Goal: Information Seeking & Learning: Learn about a topic

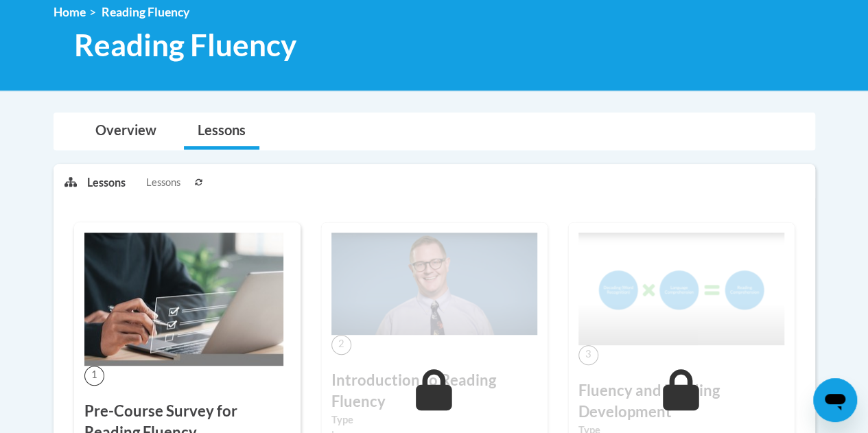
scroll to position [137, 0]
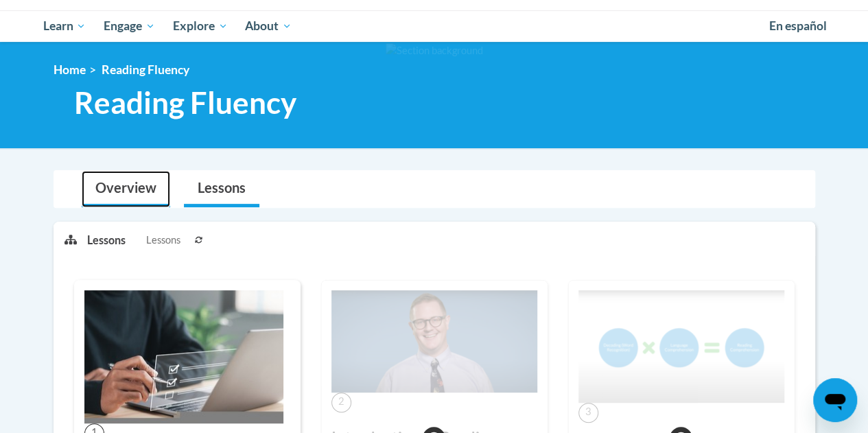
click at [134, 188] on link "Overview" at bounding box center [126, 189] width 88 height 36
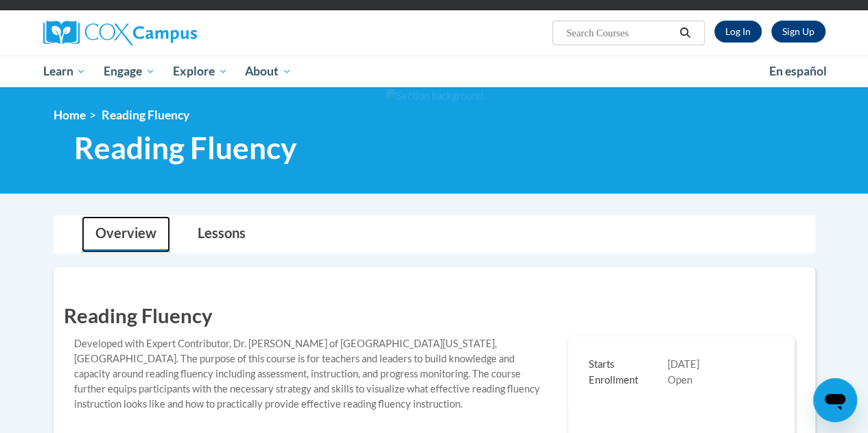
scroll to position [0, 0]
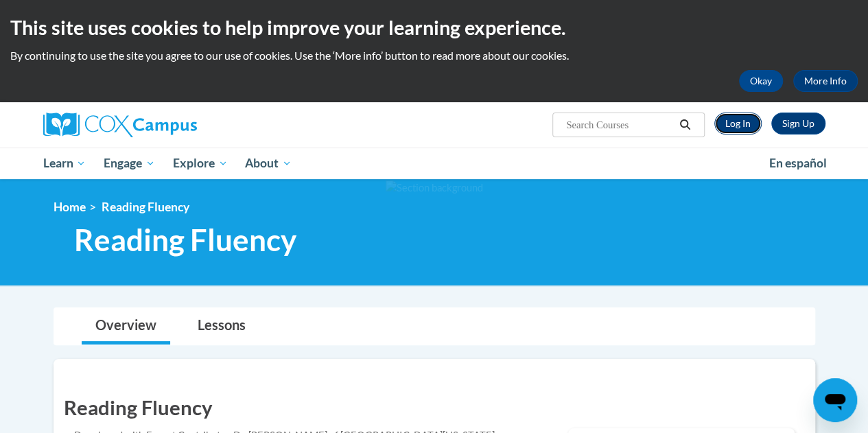
click at [730, 120] on link "Log In" at bounding box center [737, 123] width 47 height 22
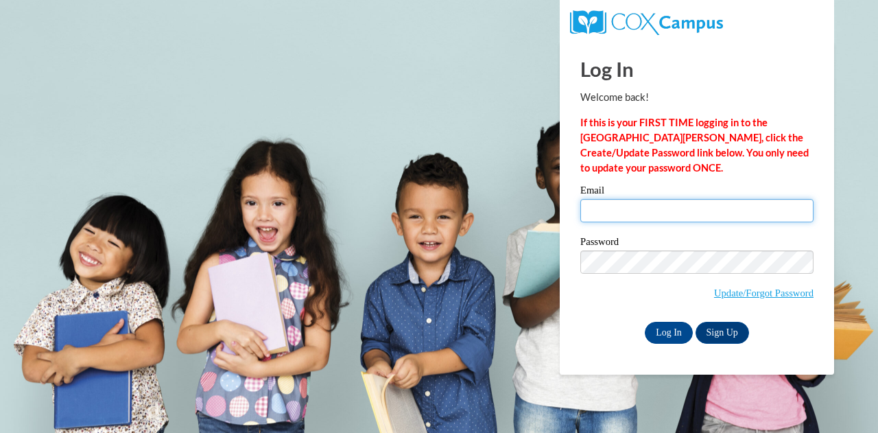
click at [652, 211] on input "Email" at bounding box center [696, 210] width 233 height 23
type input "jrobinson@kippatl.org"
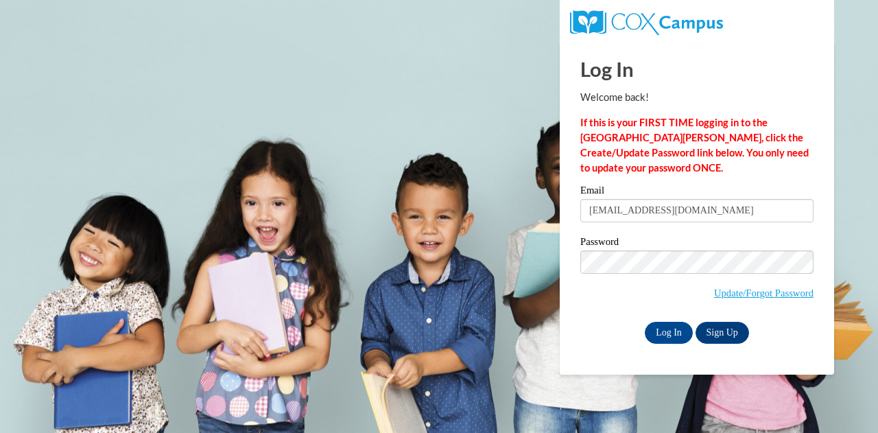
click at [679, 249] on label "Password" at bounding box center [696, 244] width 233 height 14
click at [668, 333] on input "Log In" at bounding box center [669, 333] width 48 height 22
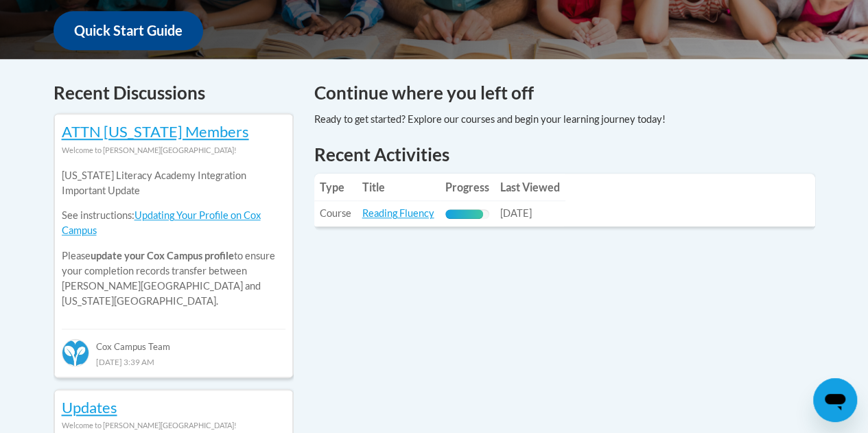
scroll to position [549, 0]
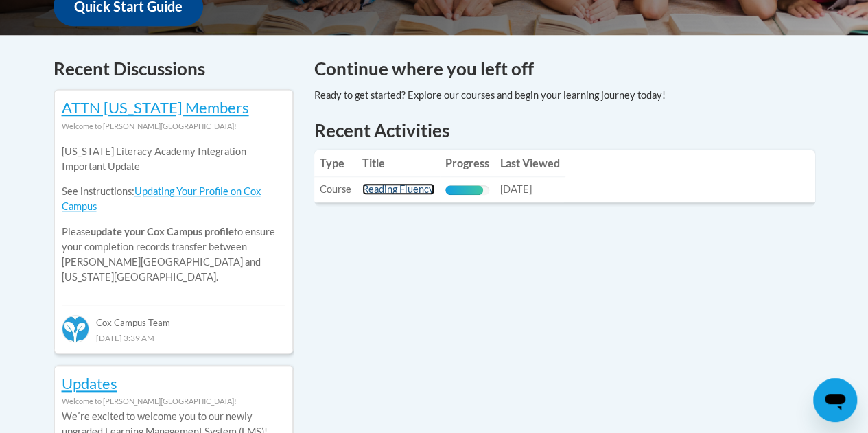
click at [401, 189] on link "Reading Fluency" at bounding box center [398, 189] width 72 height 12
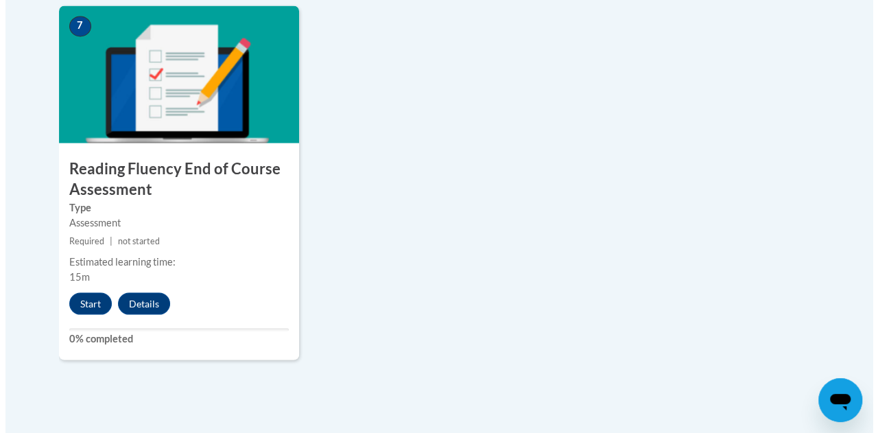
scroll to position [1235, 0]
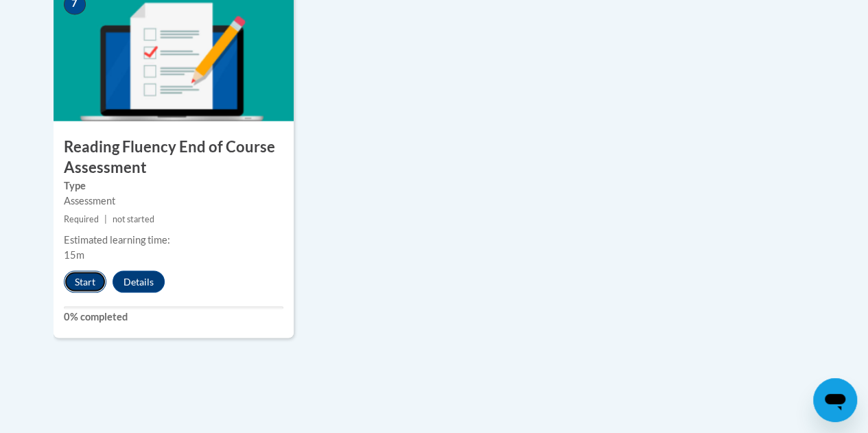
click at [97, 284] on button "Start" at bounding box center [85, 281] width 43 height 22
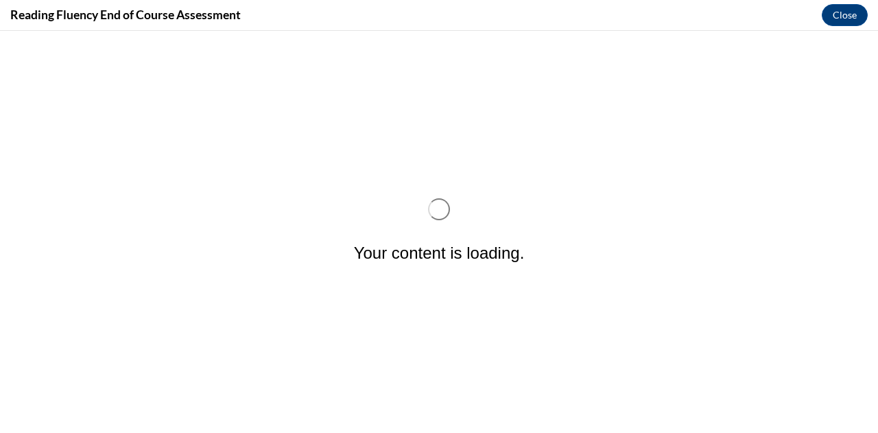
scroll to position [0, 0]
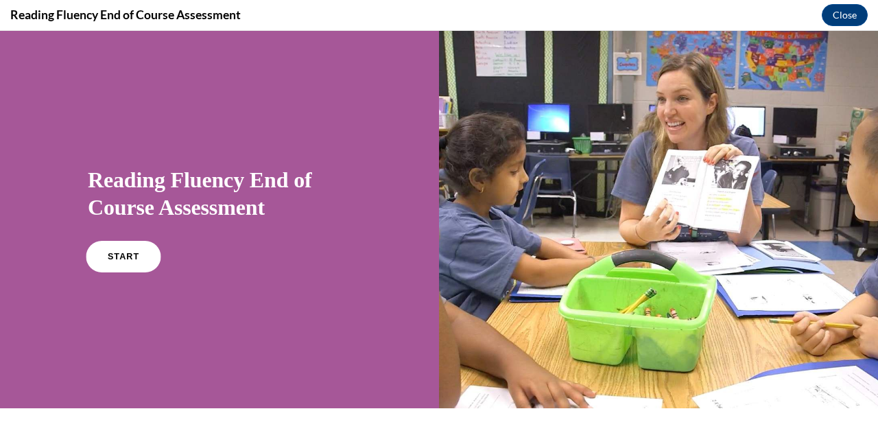
click at [133, 265] on link "START" at bounding box center [123, 257] width 75 height 32
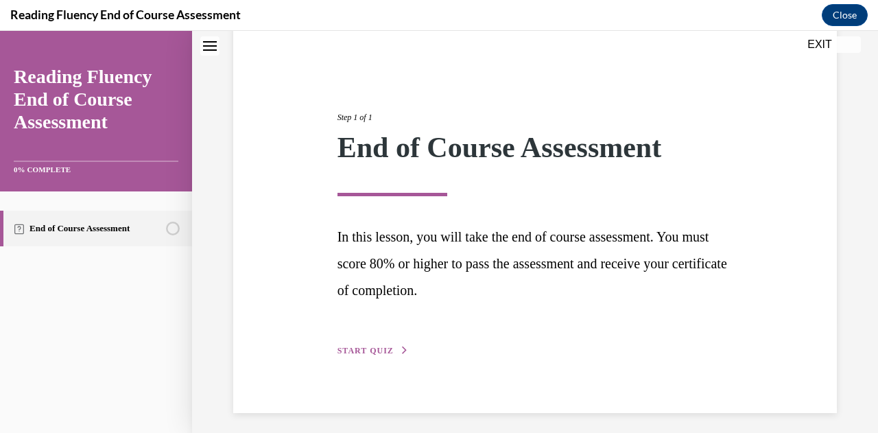
scroll to position [118, 0]
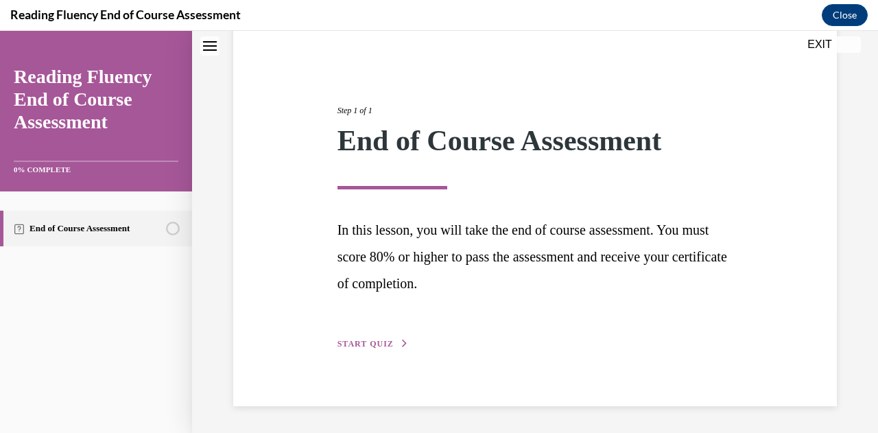
click at [372, 342] on span "START QUIZ" at bounding box center [365, 344] width 56 height 10
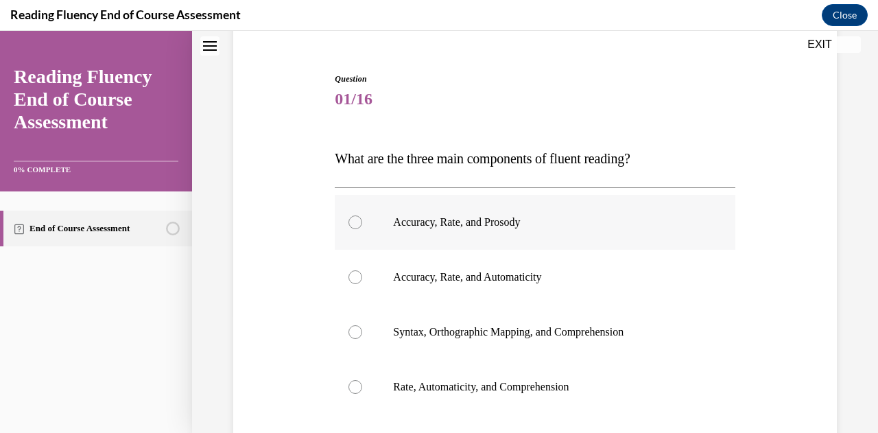
click at [361, 221] on label "Accuracy, Rate, and Prosody" at bounding box center [535, 222] width 400 height 55
click at [361, 221] on input "Accuracy, Rate, and Prosody" at bounding box center [355, 222] width 14 height 14
radio input "true"
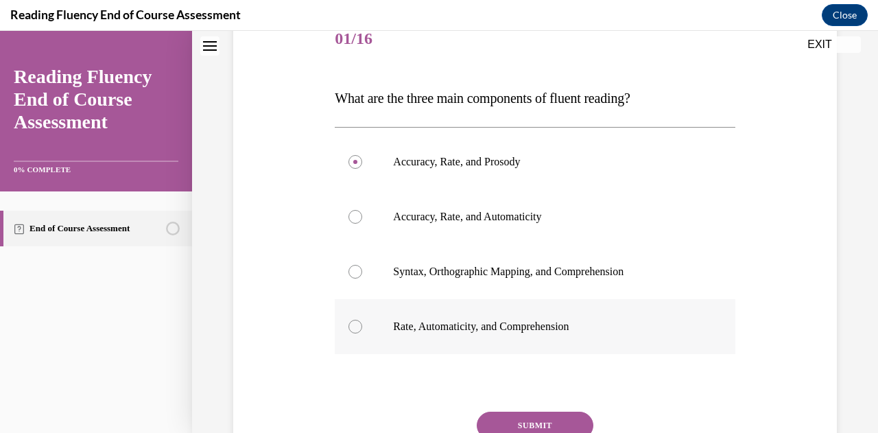
scroll to position [255, 0]
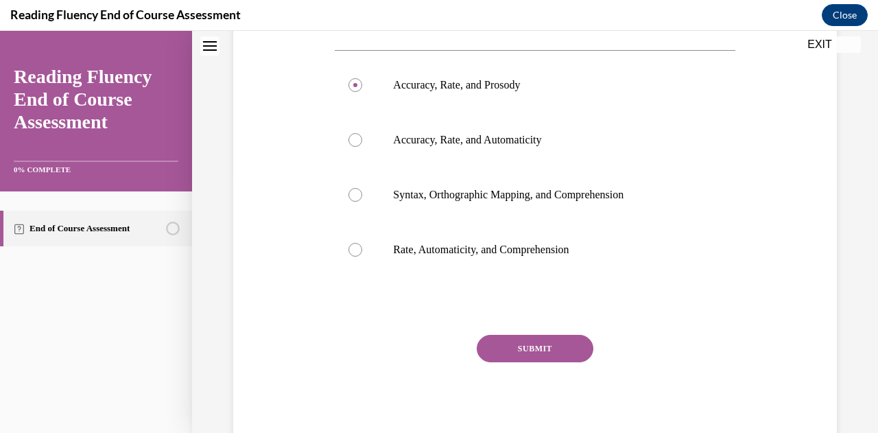
click at [506, 348] on button "SUBMIT" at bounding box center [535, 348] width 117 height 27
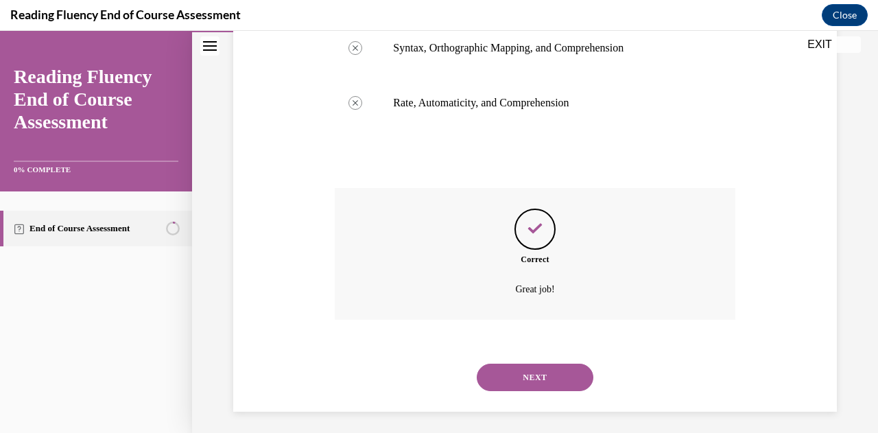
scroll to position [407, 0]
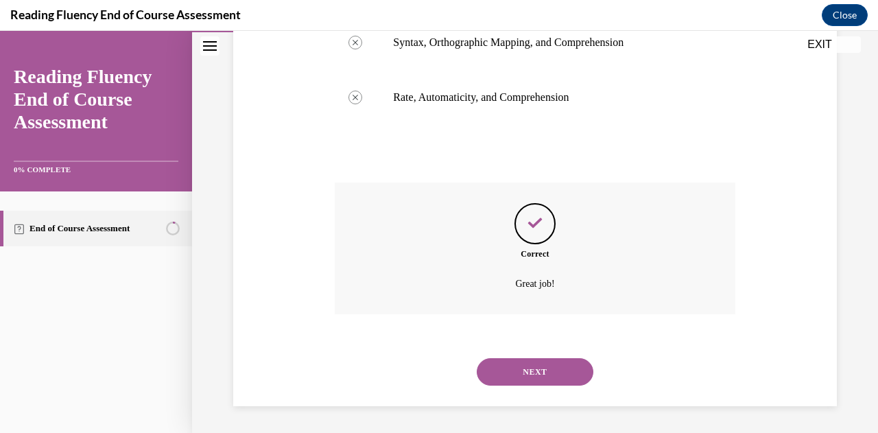
click at [540, 371] on button "NEXT" at bounding box center [535, 371] width 117 height 27
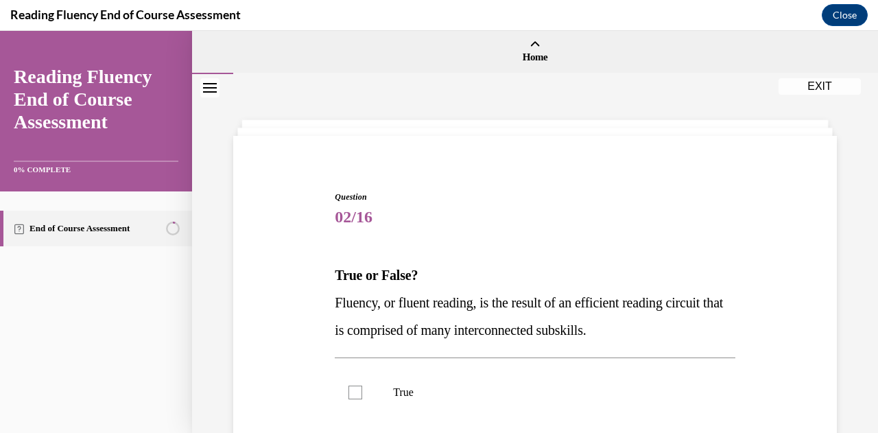
drag, startPoint x: 587, startPoint y: 330, endPoint x: 331, endPoint y: 274, distance: 262.6
click at [329, 278] on div "Question 02/16 True or False? Fluency, or fluent reading, is the result of an e…" at bounding box center [535, 397] width 610 height 495
copy div "True or False? Fluency, or fluent reading, is the result of an efficient readin…"
click at [489, 208] on span "02/16" at bounding box center [535, 216] width 400 height 27
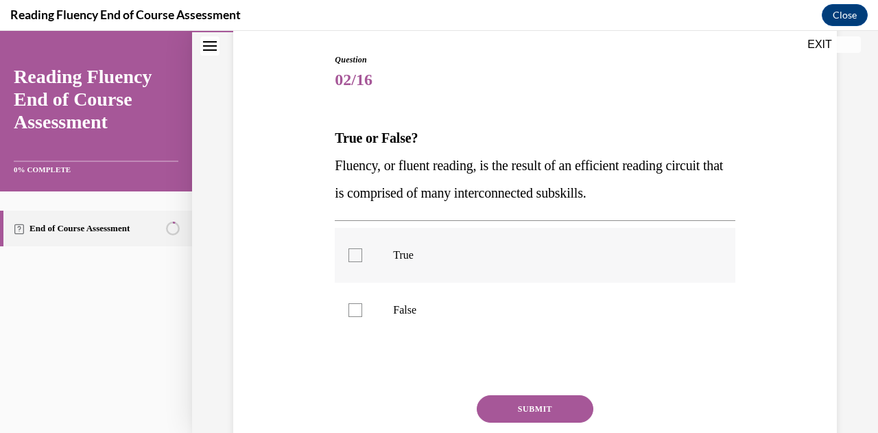
click at [354, 250] on div at bounding box center [355, 255] width 14 height 14
click at [354, 250] on input "True" at bounding box center [355, 255] width 14 height 14
checkbox input "true"
click at [531, 409] on button "SUBMIT" at bounding box center [535, 408] width 117 height 27
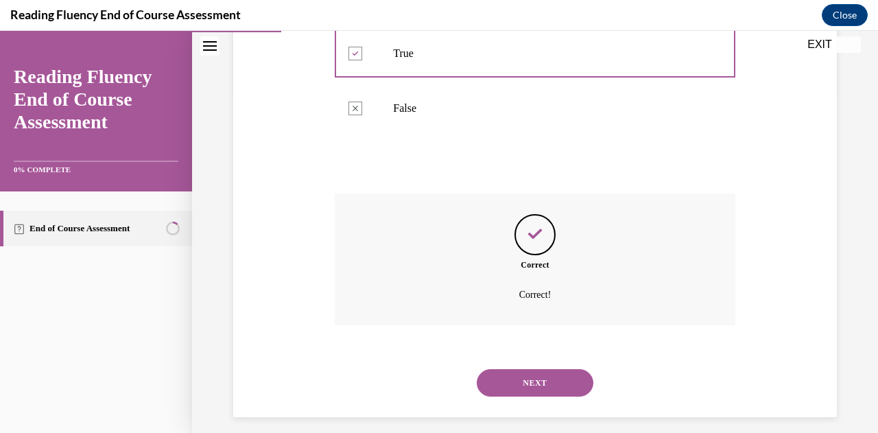
scroll to position [350, 0]
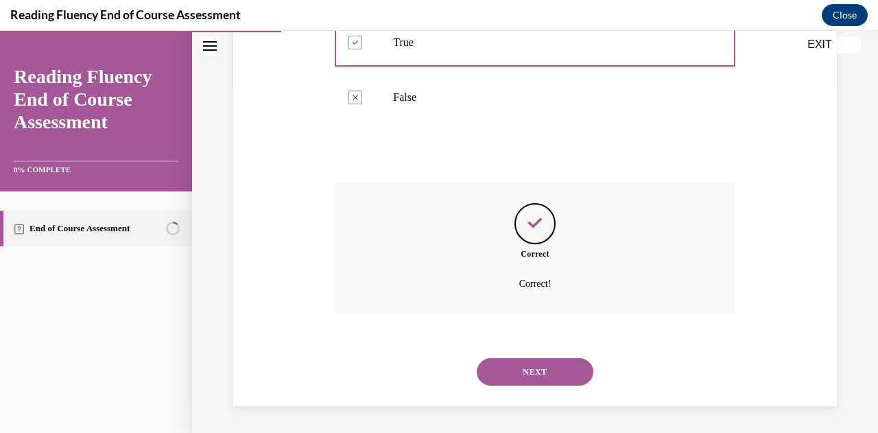
click at [533, 385] on div "NEXT" at bounding box center [535, 371] width 400 height 55
click at [533, 374] on button "NEXT" at bounding box center [535, 371] width 117 height 27
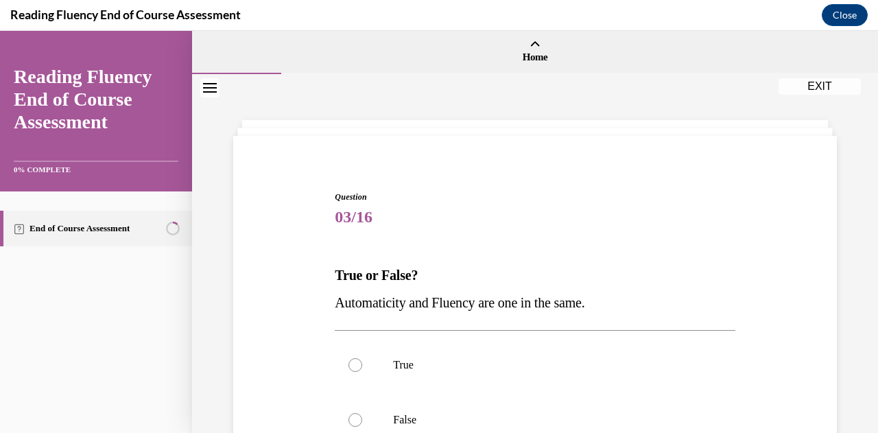
drag, startPoint x: 628, startPoint y: 300, endPoint x: 325, endPoint y: 279, distance: 303.9
click at [325, 279] on div "Question 03/16 True or False? Automaticity and Fluency are one in the same.  Tr…" at bounding box center [535, 384] width 610 height 468
copy div "True or False? Automaticity and Fluency are one in the same."
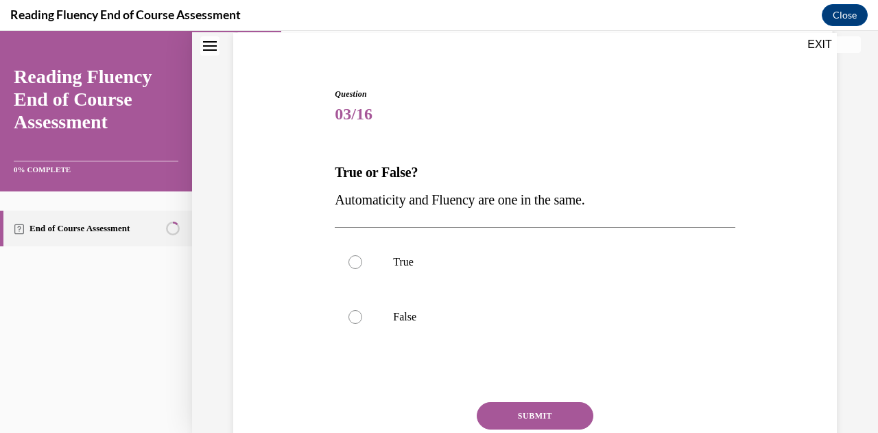
scroll to position [137, 0]
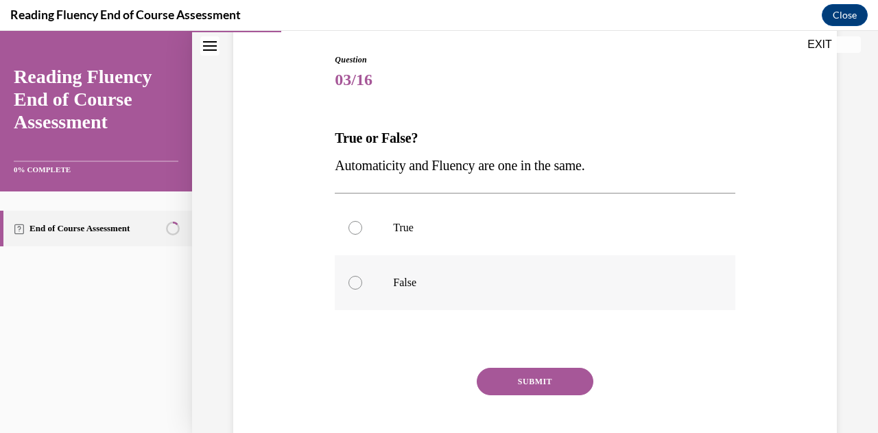
click at [350, 283] on div at bounding box center [355, 283] width 14 height 14
click at [350, 283] on input "False" at bounding box center [355, 283] width 14 height 14
radio input "true"
click at [528, 385] on button "SUBMIT" at bounding box center [535, 381] width 117 height 27
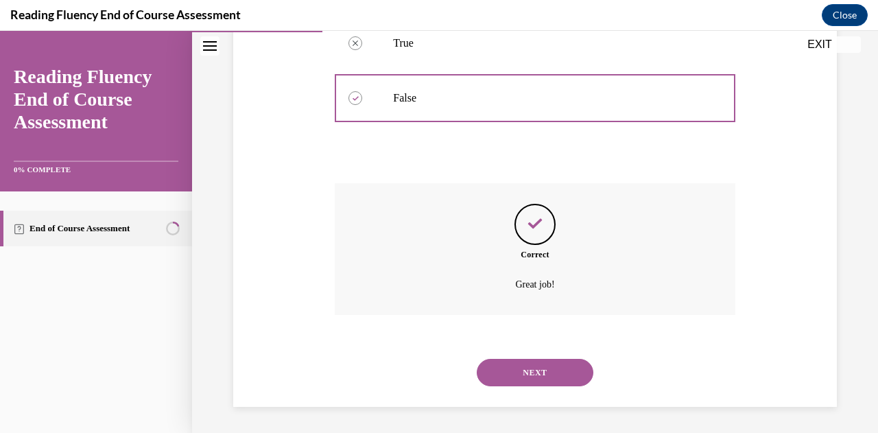
scroll to position [322, 0]
click at [524, 368] on button "NEXT" at bounding box center [535, 371] width 117 height 27
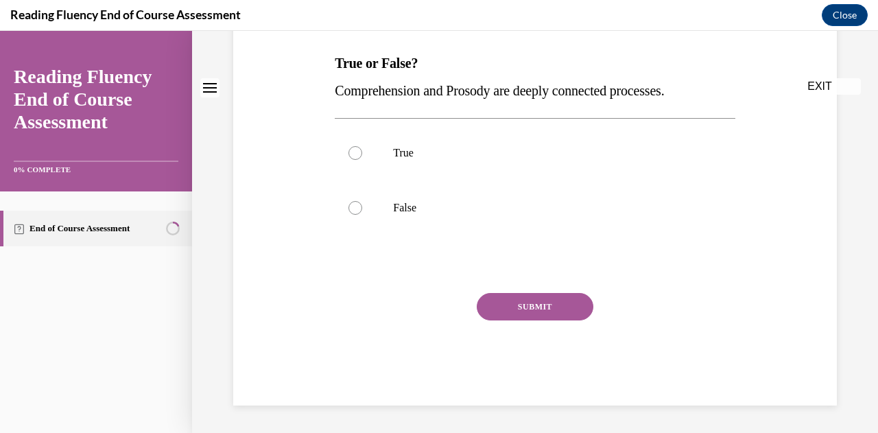
scroll to position [0, 0]
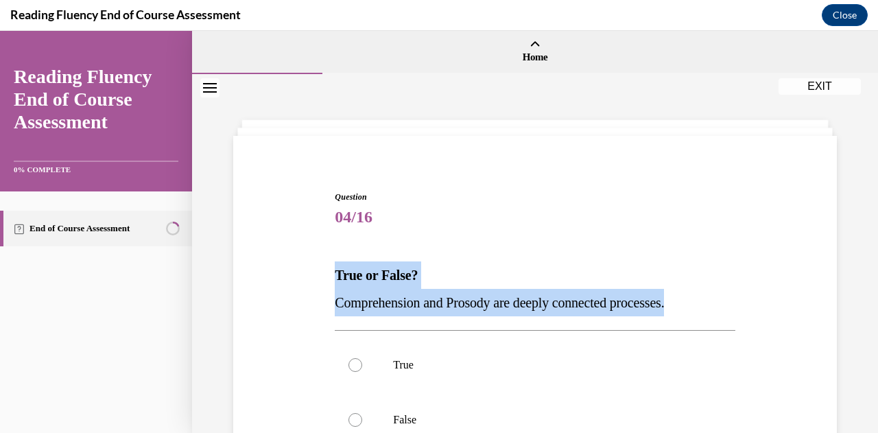
drag, startPoint x: 697, startPoint y: 302, endPoint x: 318, endPoint y: 264, distance: 381.2
click at [318, 264] on div "Question 04/16 True or False? Comprehension and Prosody are deeply connected pr…" at bounding box center [535, 384] width 610 height 468
copy div "True or False? Comprehension and Prosody are deeply connected processes."
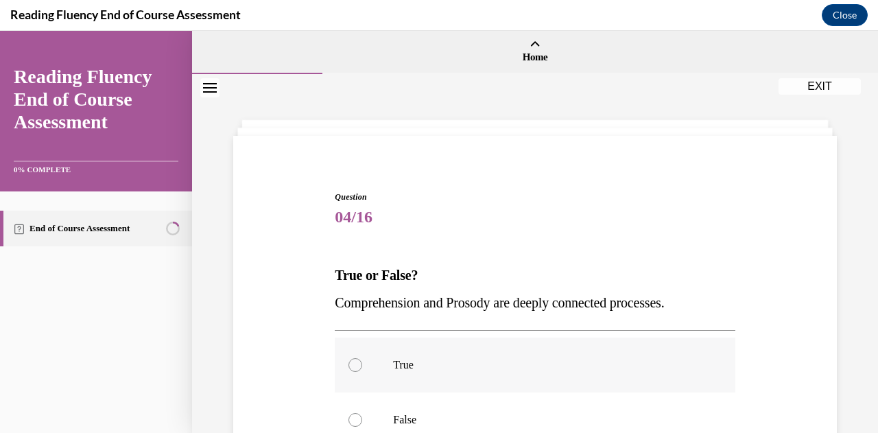
click at [353, 364] on div at bounding box center [355, 365] width 14 height 14
click at [353, 364] on input "True" at bounding box center [355, 365] width 14 height 14
radio input "true"
drag, startPoint x: 257, startPoint y: 345, endPoint x: 270, endPoint y: 340, distance: 13.9
click at [257, 345] on div "Question 04/16 True or False? Comprehension and Prosody are deeply connected pr…" at bounding box center [535, 384] width 610 height 468
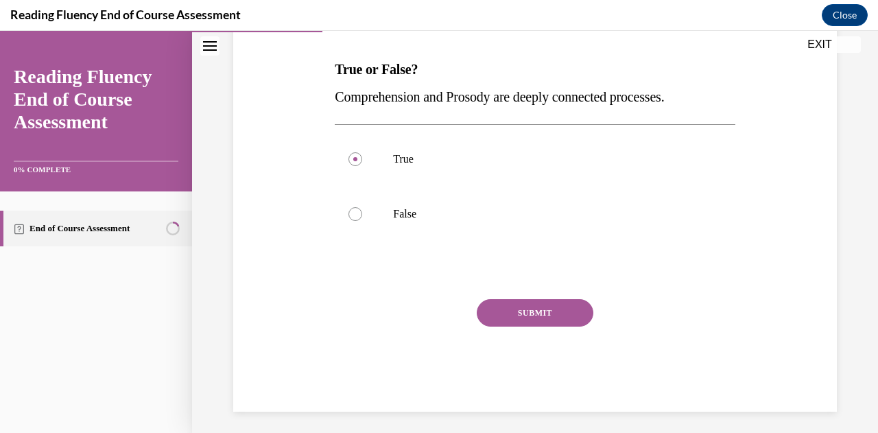
click at [547, 315] on button "SUBMIT" at bounding box center [535, 312] width 117 height 27
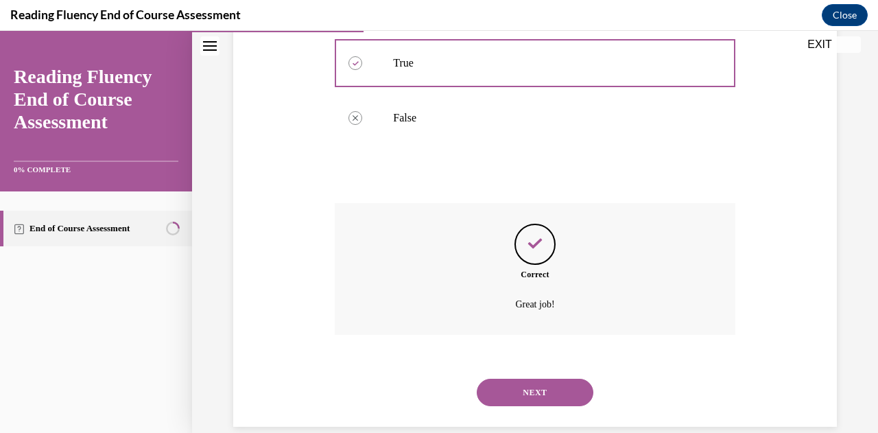
scroll to position [322, 0]
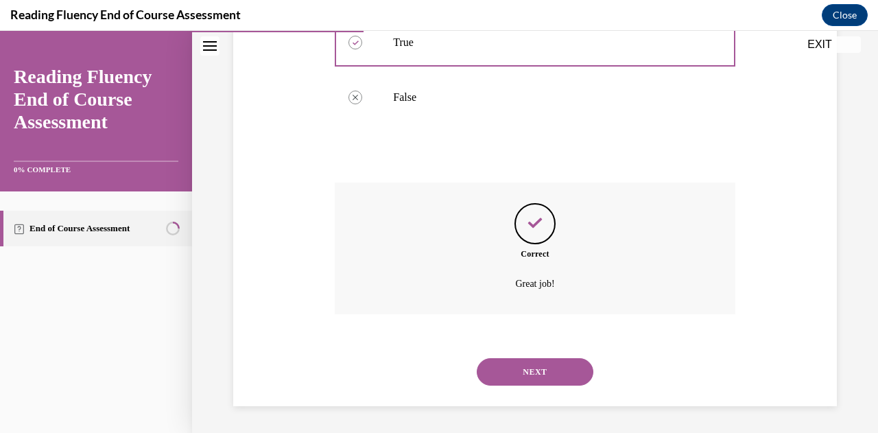
click at [519, 367] on button "NEXT" at bounding box center [535, 371] width 117 height 27
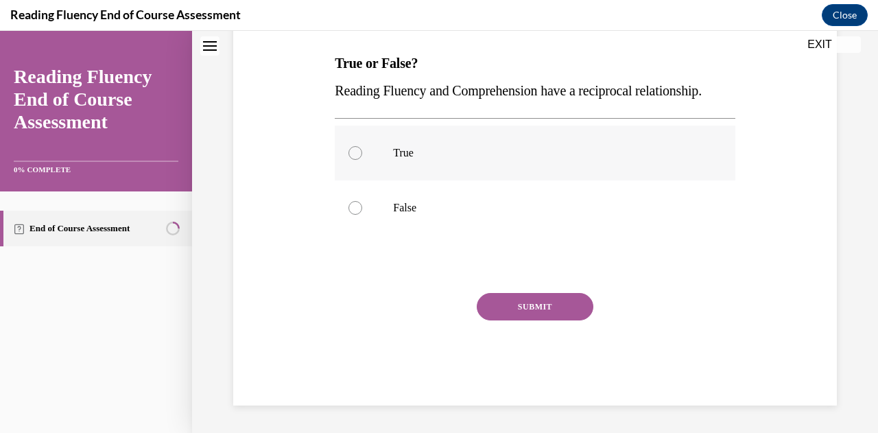
scroll to position [0, 0]
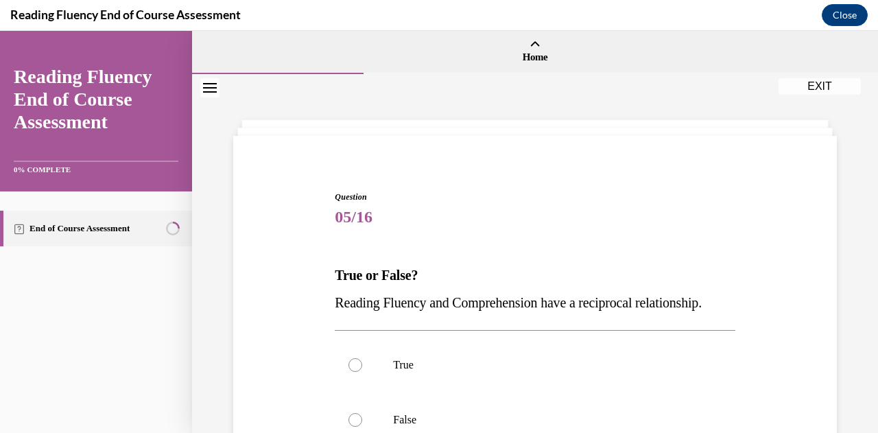
drag, startPoint x: 420, startPoint y: 338, endPoint x: 305, endPoint y: 271, distance: 132.8
click at [305, 271] on div "Question 05/16 True or False? Reading Fluency and Comprehension have a reciproc…" at bounding box center [535, 384] width 610 height 468
copy div "True or False? Reading Fluency and Comprehension have a reciprocal relationship."
click at [302, 318] on div "Question 05/16 True or False? Reading Fluency and Comprehension have a reciproc…" at bounding box center [535, 384] width 610 height 468
click at [353, 372] on div at bounding box center [355, 365] width 14 height 14
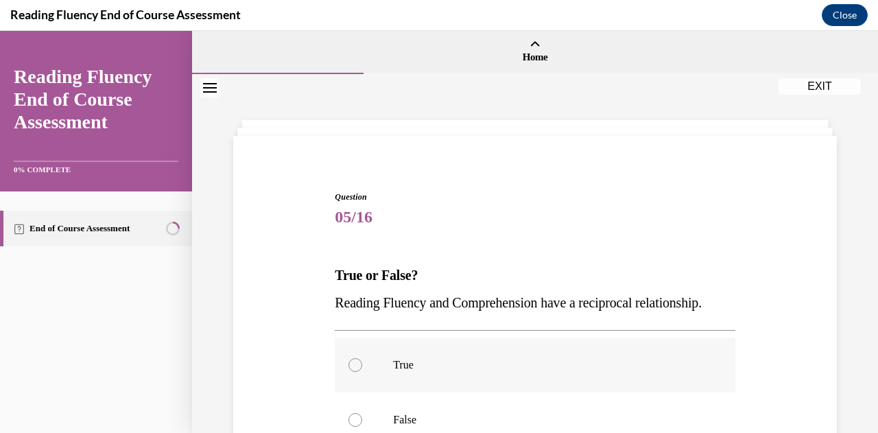
click at [353, 372] on input "True" at bounding box center [355, 365] width 14 height 14
radio input "true"
click at [298, 360] on div "Question 05/16 True or False? Reading Fluency and Comprehension have a reciproc…" at bounding box center [535, 384] width 610 height 468
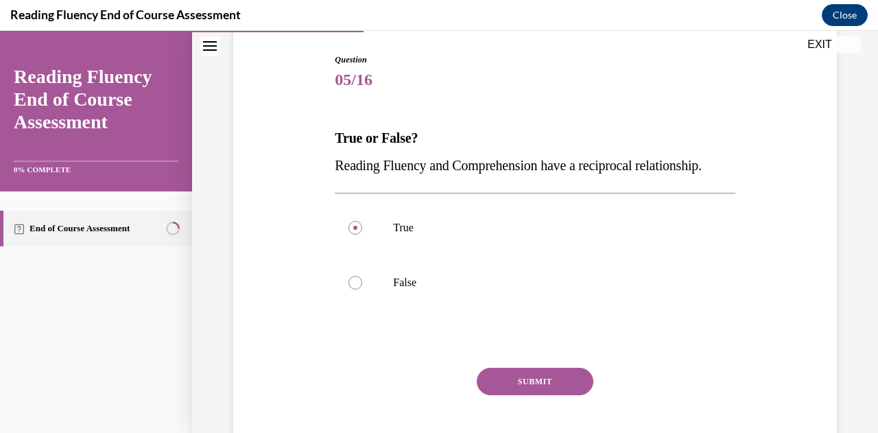
click at [509, 395] on button "SUBMIT" at bounding box center [535, 381] width 117 height 27
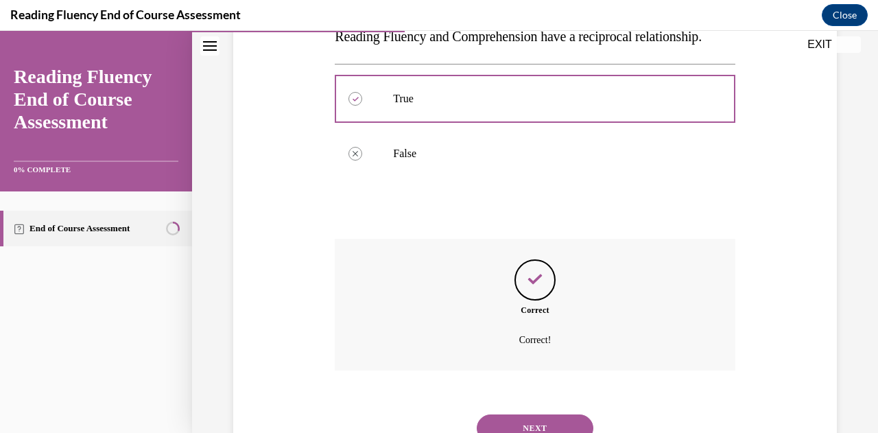
scroll to position [350, 0]
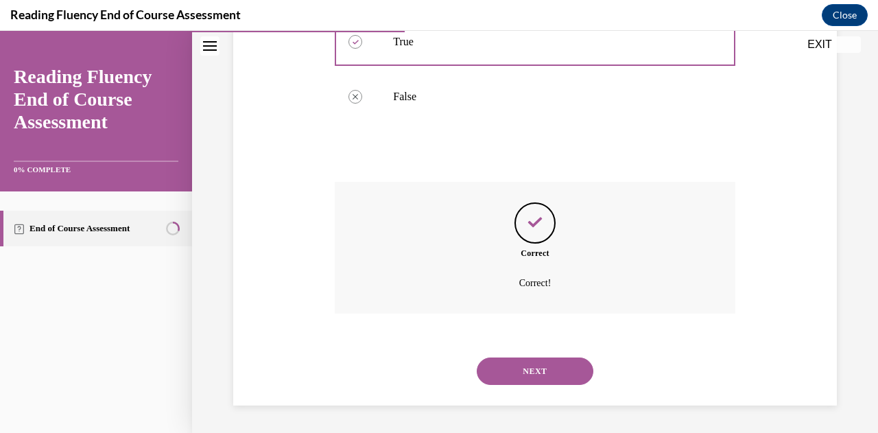
click at [525, 371] on button "NEXT" at bounding box center [535, 370] width 117 height 27
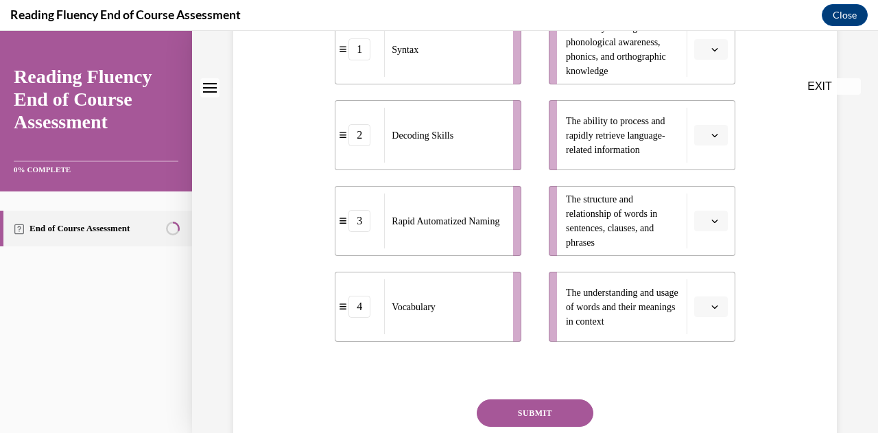
scroll to position [0, 0]
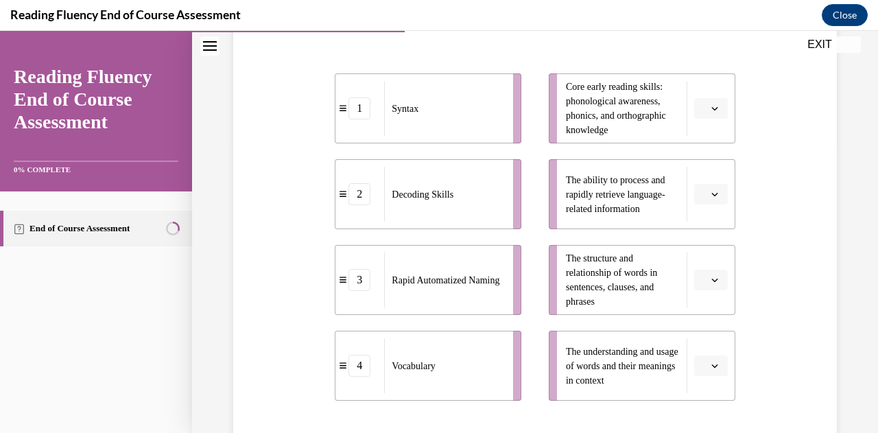
scroll to position [318, 0]
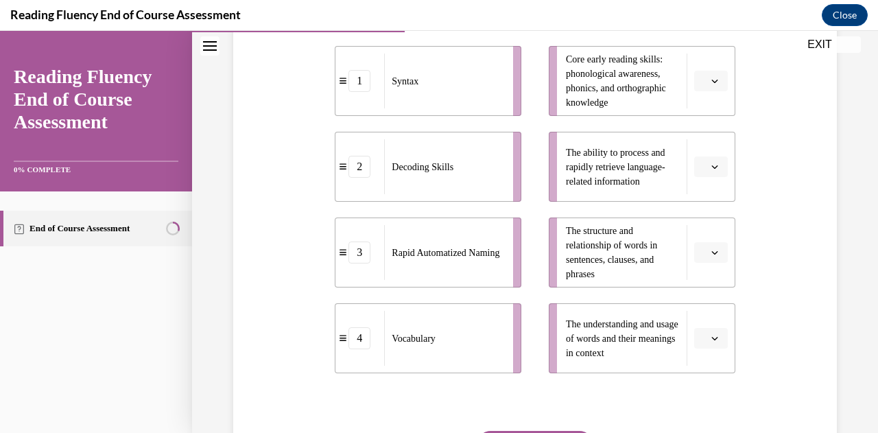
click at [711, 250] on icon "button" at bounding box center [714, 252] width 7 height 7
click at [704, 305] on div "1" at bounding box center [700, 309] width 34 height 27
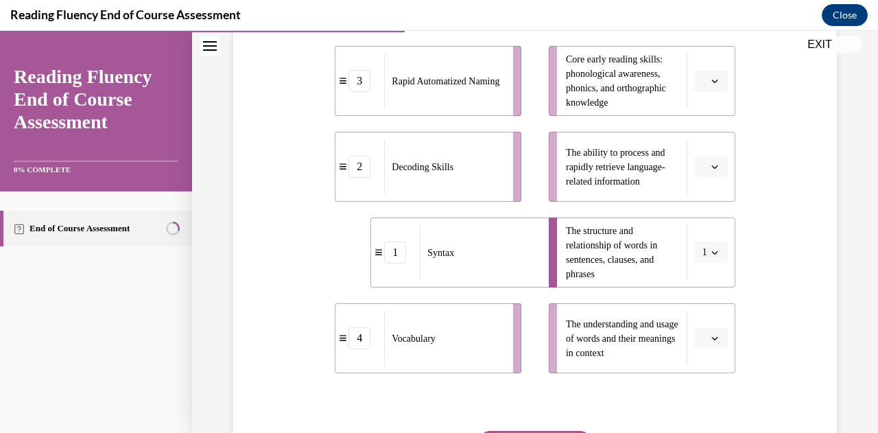
click at [711, 337] on icon "button" at bounding box center [714, 338] width 6 height 3
click at [699, 308] on span "4" at bounding box center [696, 307] width 5 height 11
click at [711, 163] on icon "button" at bounding box center [714, 166] width 7 height 7
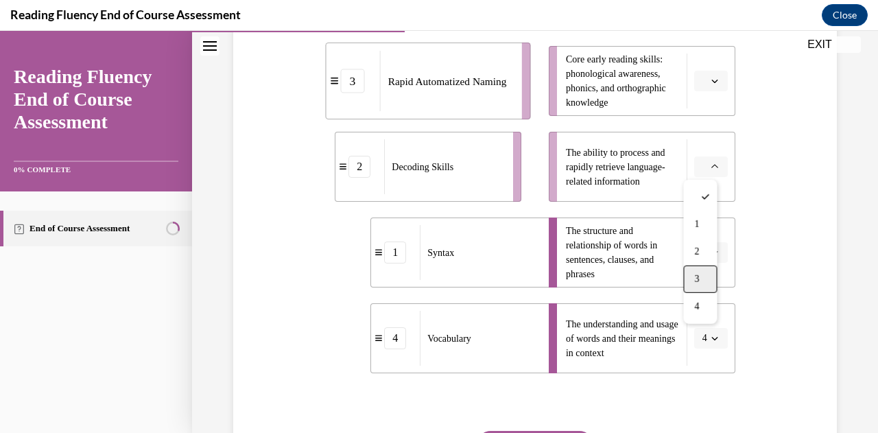
click at [704, 270] on div "3" at bounding box center [700, 278] width 34 height 27
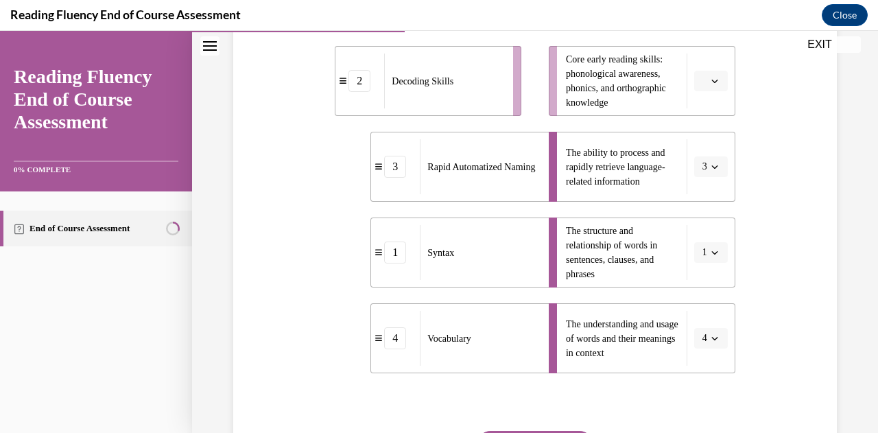
click at [711, 82] on button "button" at bounding box center [711, 81] width 34 height 21
click at [706, 162] on div "2" at bounding box center [700, 165] width 34 height 27
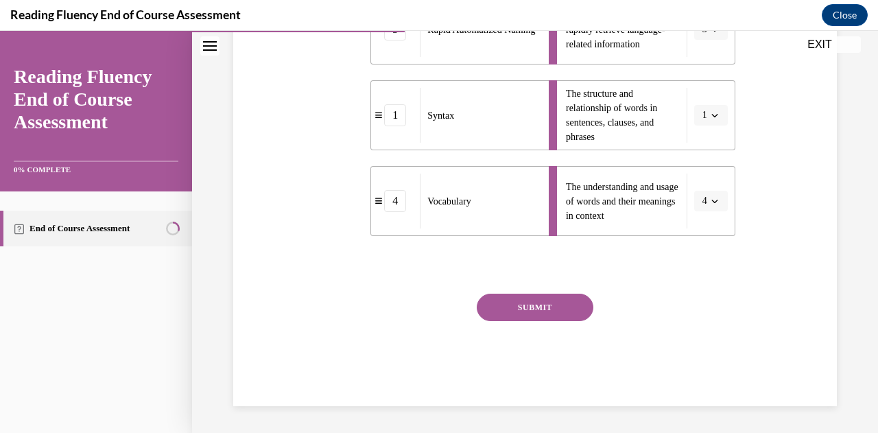
click at [550, 303] on button "SUBMIT" at bounding box center [535, 307] width 117 height 27
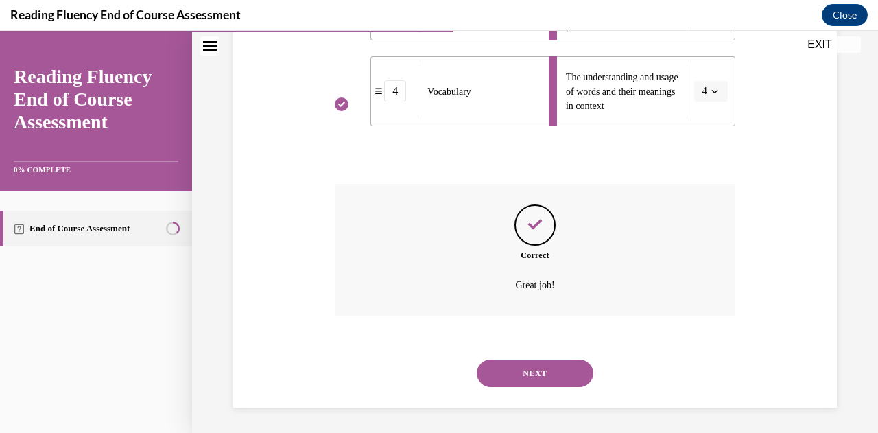
scroll to position [567, 0]
click at [547, 366] on button "NEXT" at bounding box center [535, 371] width 117 height 27
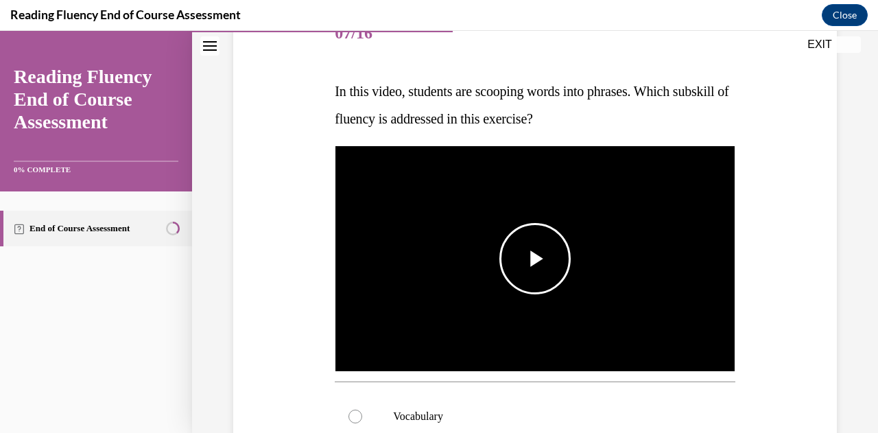
scroll to position [206, 0]
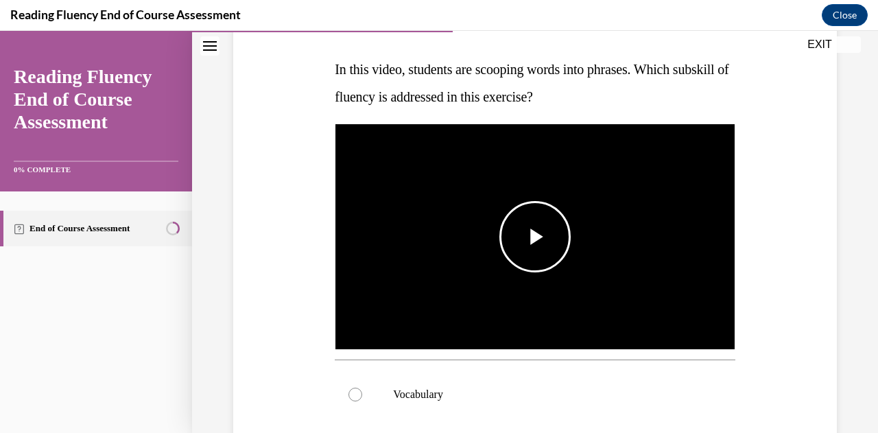
click at [535, 237] on span "Video player" at bounding box center [535, 237] width 0 height 0
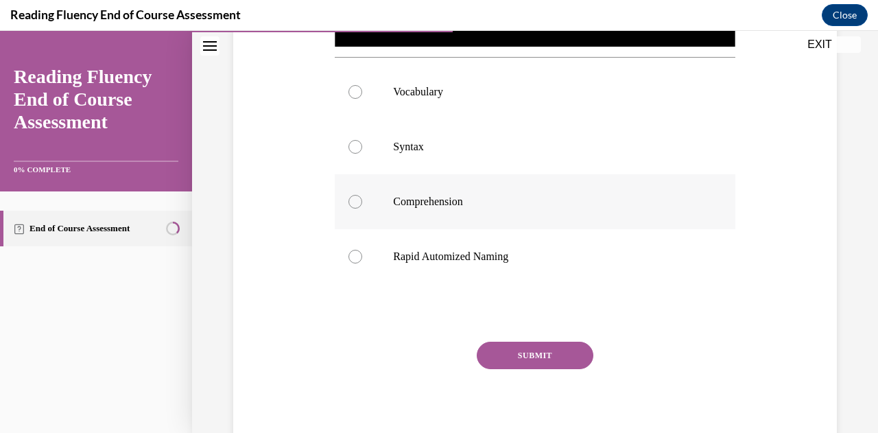
scroll to position [480, 0]
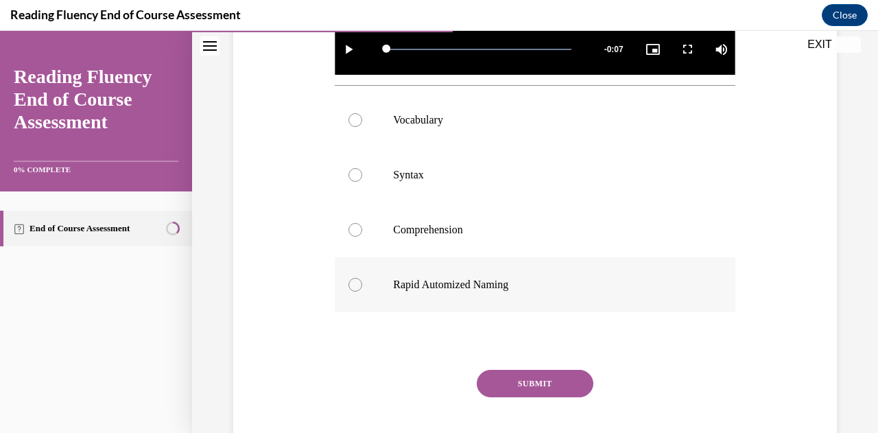
click at [479, 278] on p "Rapid Automized Naming" at bounding box center [546, 285] width 307 height 14
click at [362, 278] on input "Rapid Automized Naming" at bounding box center [355, 285] width 14 height 14
radio input "true"
click at [540, 364] on div "Question 07/16 In this video, students are scooping words into phrases. Which s…" at bounding box center [535, 97] width 400 height 772
click at [570, 380] on button "SUBMIT" at bounding box center [535, 383] width 117 height 27
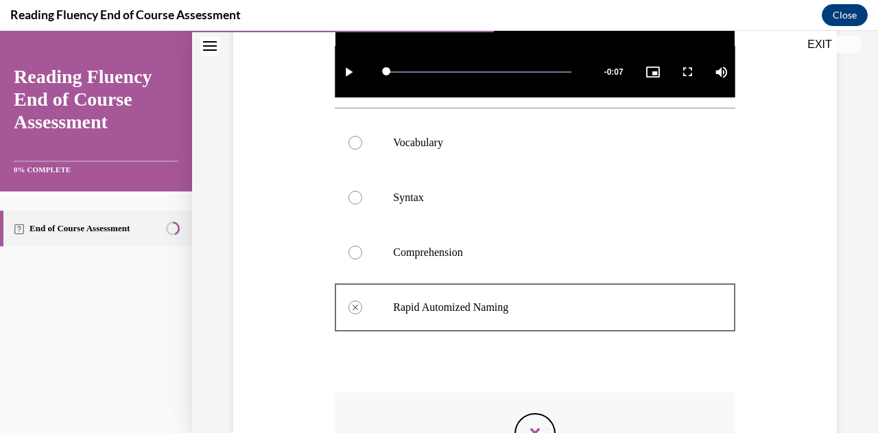
scroll to position [663, 0]
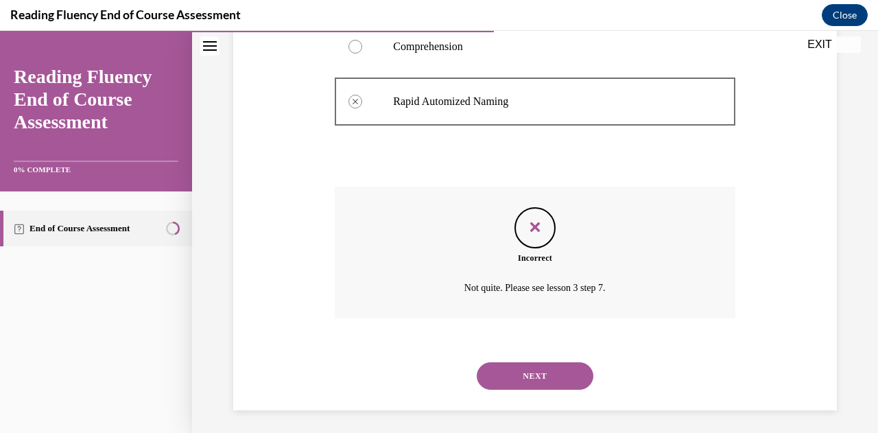
click at [556, 366] on button "NEXT" at bounding box center [535, 375] width 117 height 27
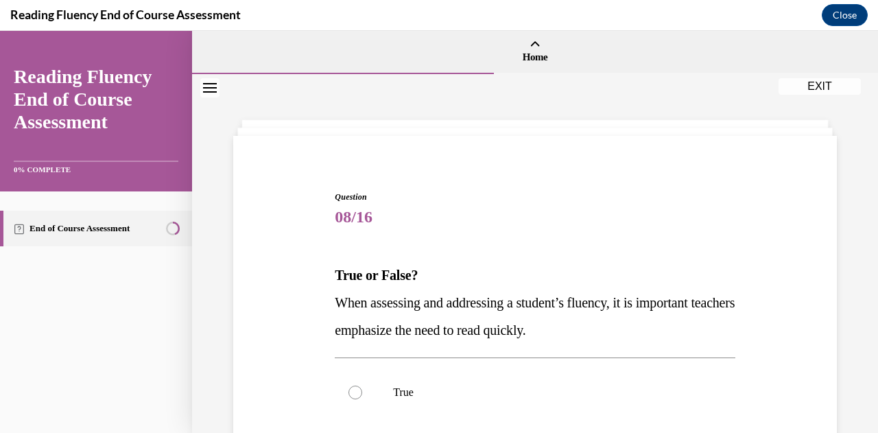
drag, startPoint x: 604, startPoint y: 333, endPoint x: 327, endPoint y: 265, distance: 284.6
click at [327, 265] on div "Question 08/16 True or False? When assessing and addressing a student’s fluency…" at bounding box center [535, 397] width 610 height 495
copy div "True or False? When assessing and addressing a student’s fluency, it is importa…"
click at [442, 183] on div "Question 08/16 True or False? When assessing and addressing a student’s fluency…" at bounding box center [534, 407] width 407 height 475
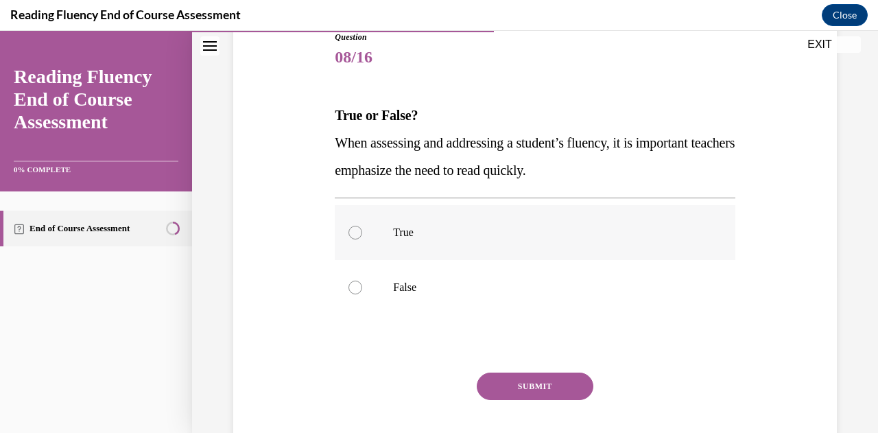
scroll to position [206, 0]
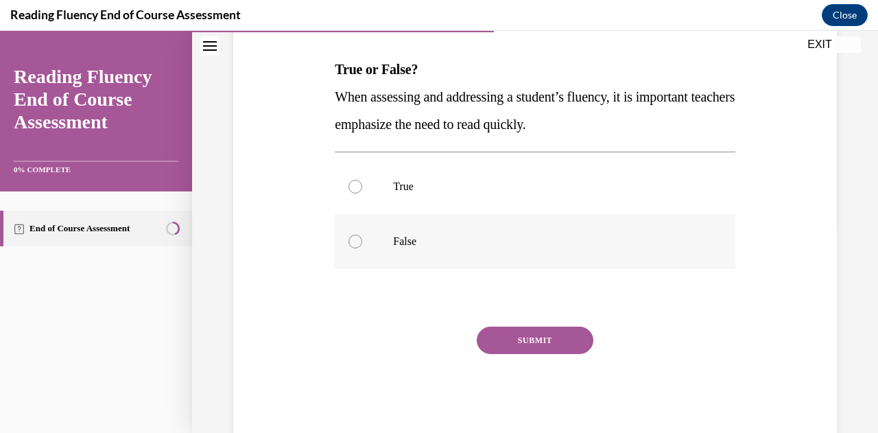
click at [352, 238] on div at bounding box center [355, 242] width 14 height 14
click at [352, 238] on input "False" at bounding box center [355, 242] width 14 height 14
radio input "true"
click at [533, 343] on button "SUBMIT" at bounding box center [535, 339] width 117 height 27
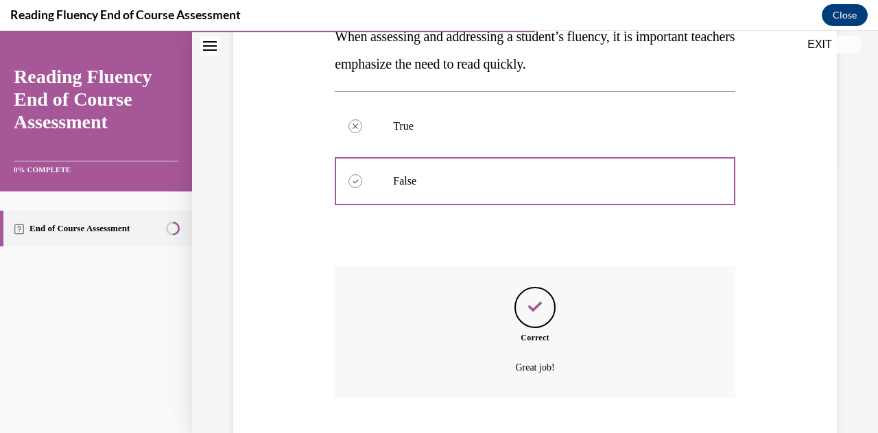
scroll to position [350, 0]
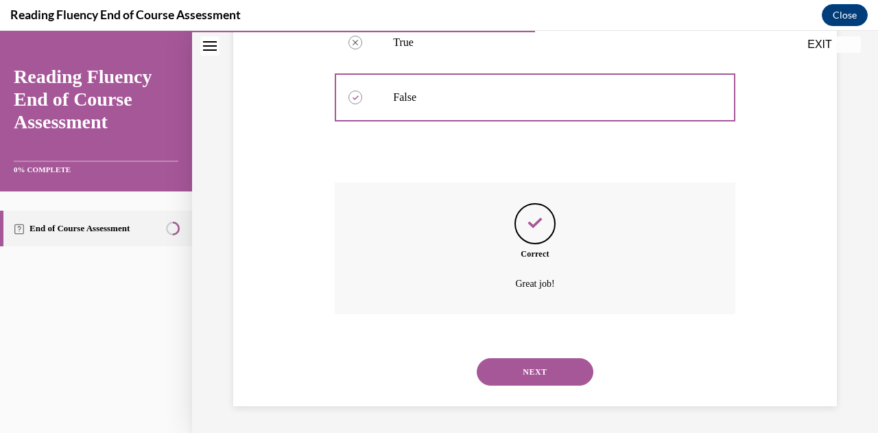
click at [548, 372] on button "NEXT" at bounding box center [535, 371] width 117 height 27
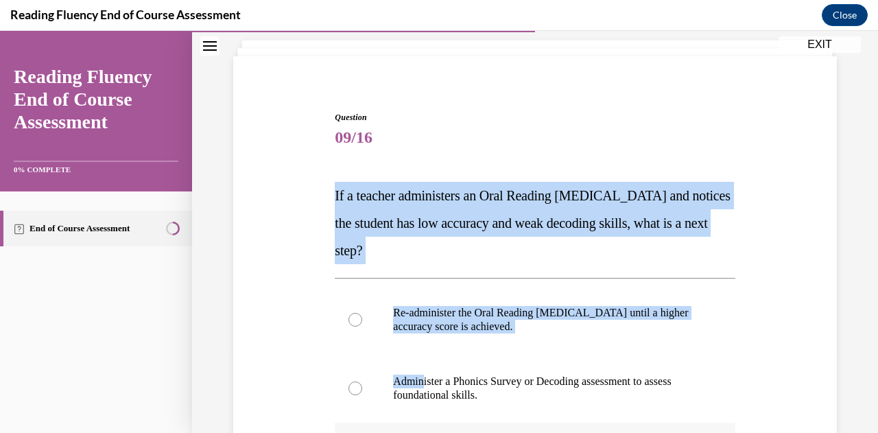
scroll to position [206, 0]
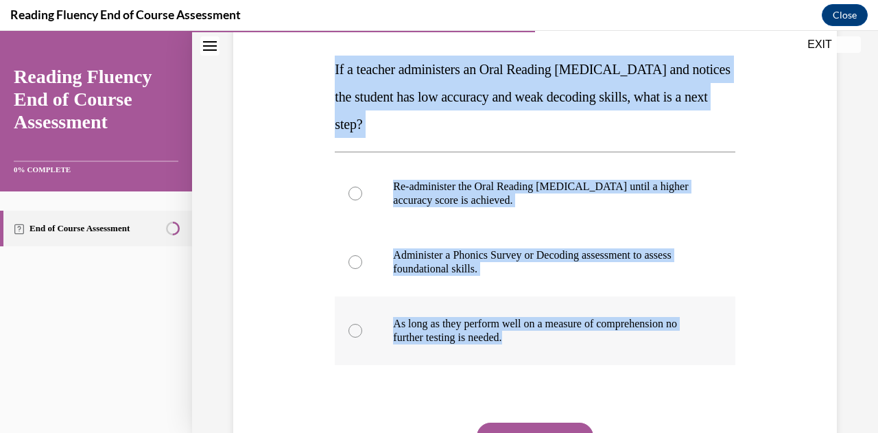
drag, startPoint x: 329, startPoint y: 272, endPoint x: 539, endPoint y: 331, distance: 218.5
click at [558, 342] on div "Question 09/16 If a teacher administers an Oral Reading Fluency assessment and …" at bounding box center [535, 239] width 610 height 591
copy div "If a teacher administers an Oral Reading Fluency assessment and notices the stu…"
click at [502, 261] on p "Administer a Phonics Survey or Decoding assessment to assess foundational skill…" at bounding box center [546, 261] width 307 height 27
click at [362, 261] on input "Administer a Phonics Survey or Decoding assessment to assess foundational skill…" at bounding box center [355, 262] width 14 height 14
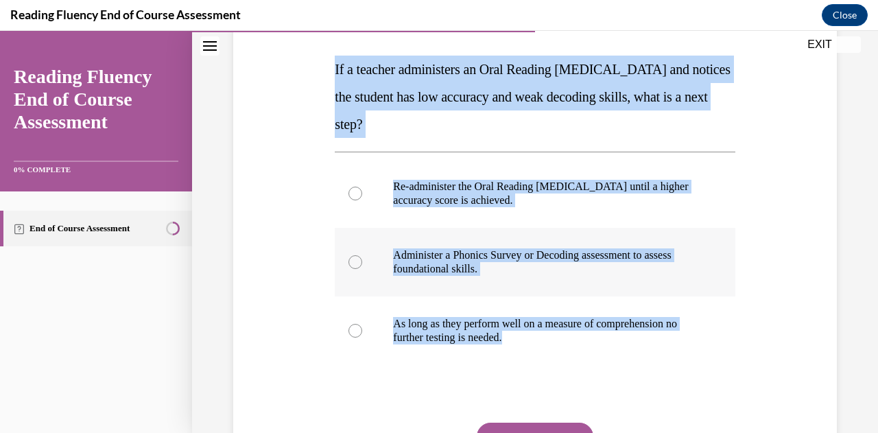
radio input "true"
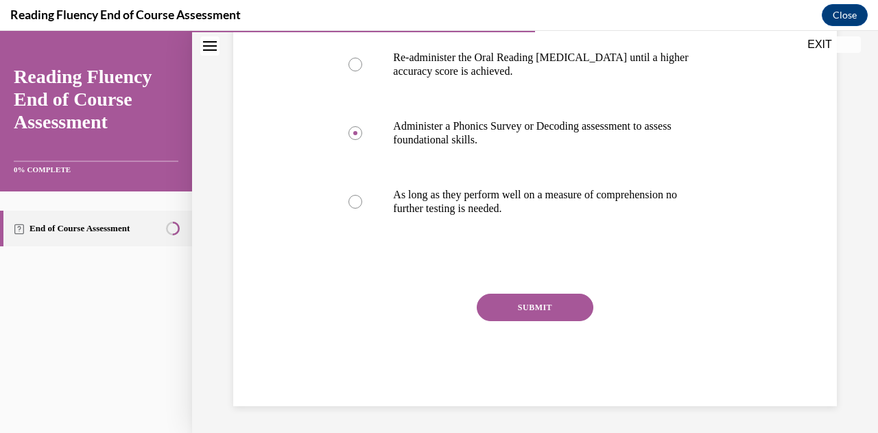
click at [527, 311] on button "SUBMIT" at bounding box center [535, 307] width 117 height 27
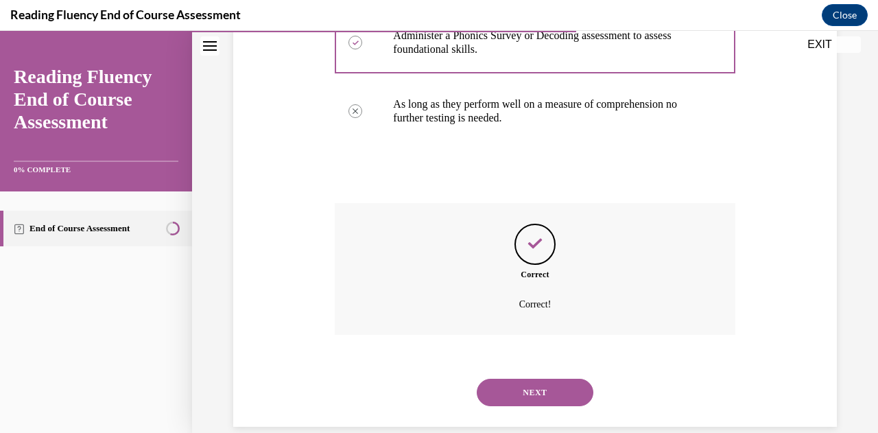
scroll to position [446, 0]
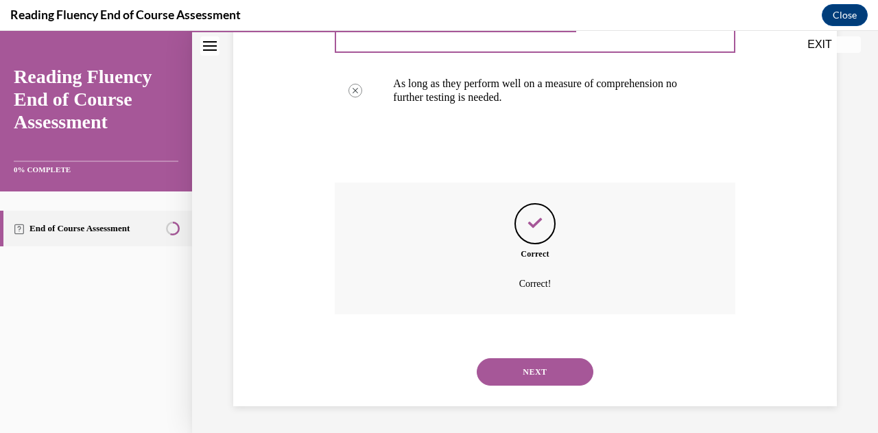
click at [555, 383] on button "NEXT" at bounding box center [535, 371] width 117 height 27
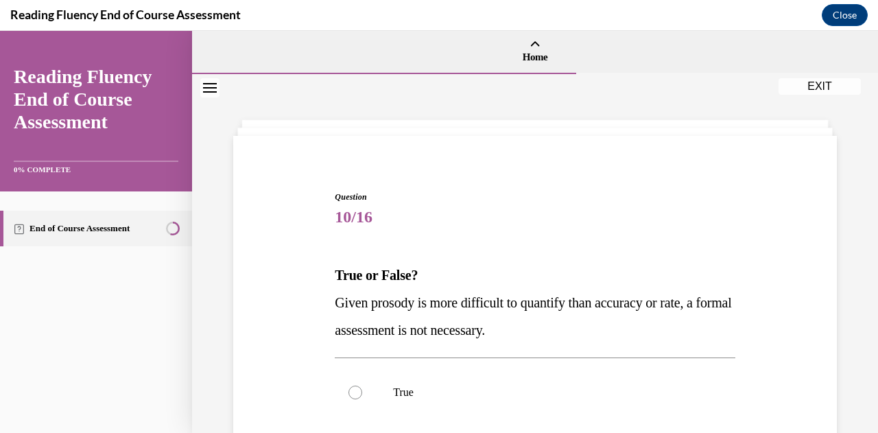
drag, startPoint x: 543, startPoint y: 330, endPoint x: 344, endPoint y: 265, distance: 209.1
click at [326, 271] on div "Question 10/16 True or False? Given prosody is more difficult to quantify than …" at bounding box center [535, 397] width 610 height 495
copy div "True or False? Given prosody is more difficult to quantify than accuracy or rat…"
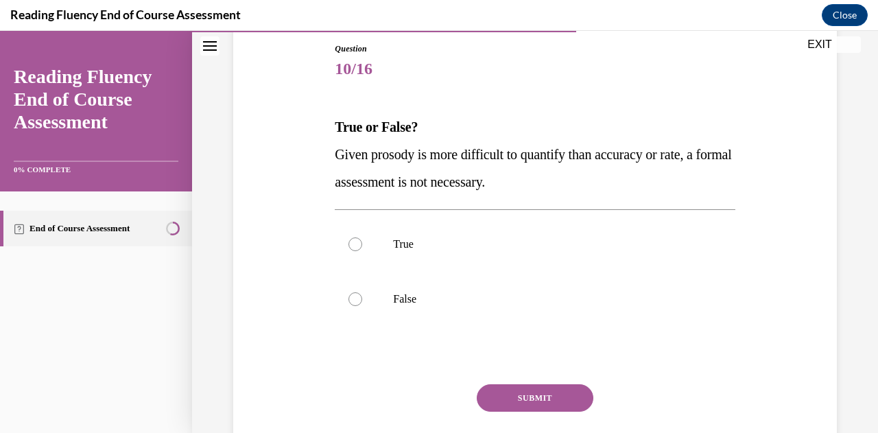
scroll to position [206, 0]
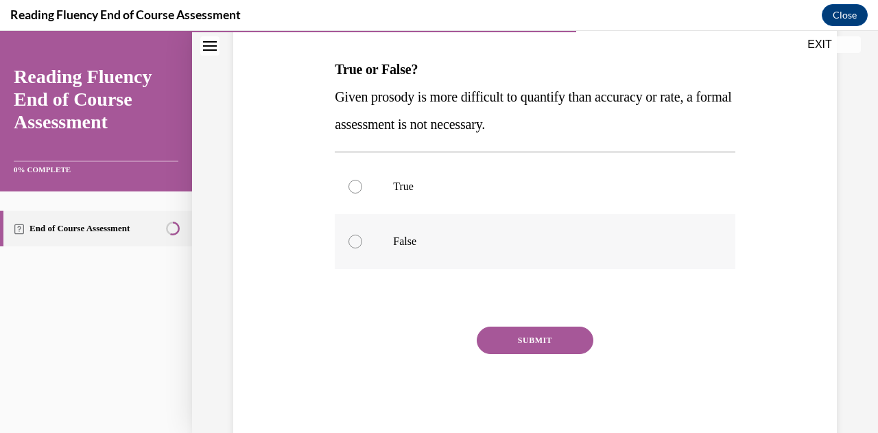
click at [357, 244] on div at bounding box center [355, 242] width 14 height 14
click at [357, 244] on input "False" at bounding box center [355, 242] width 14 height 14
radio input "true"
click at [524, 341] on button "SUBMIT" at bounding box center [535, 339] width 117 height 27
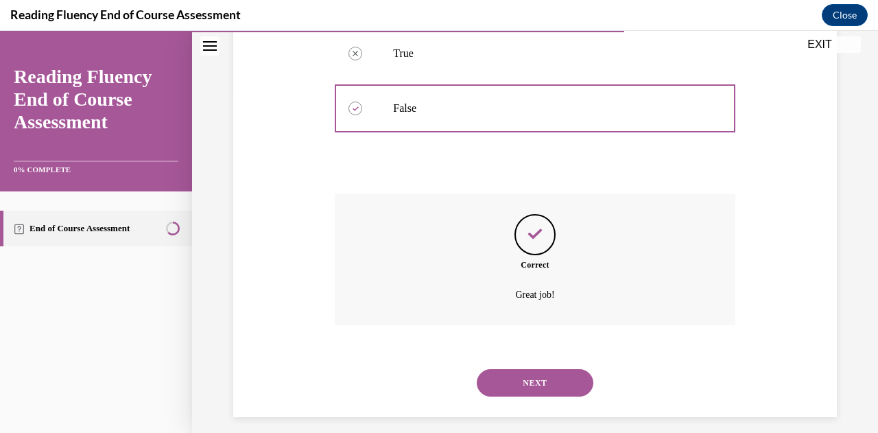
scroll to position [350, 0]
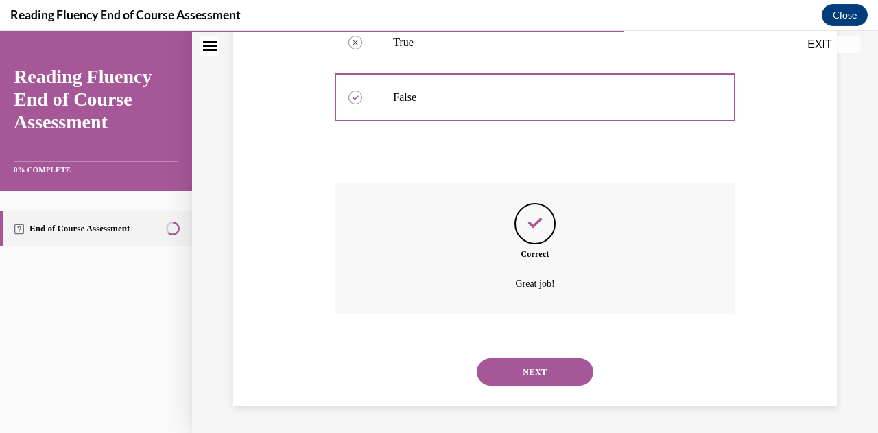
click at [542, 374] on button "NEXT" at bounding box center [535, 371] width 117 height 27
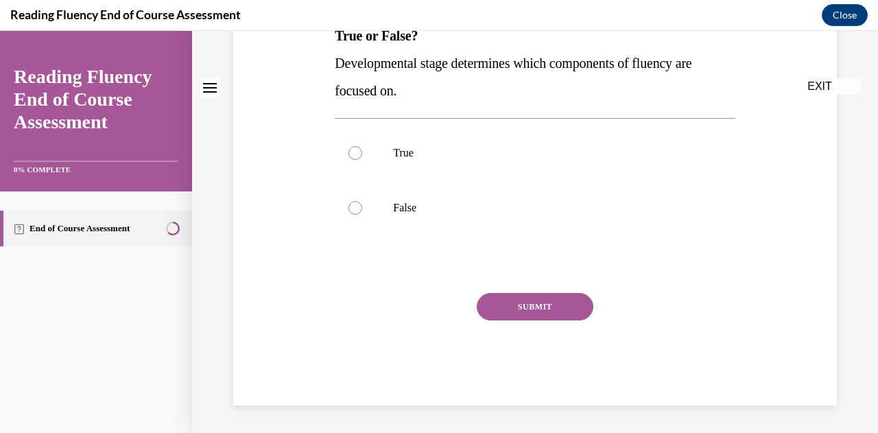
scroll to position [0, 0]
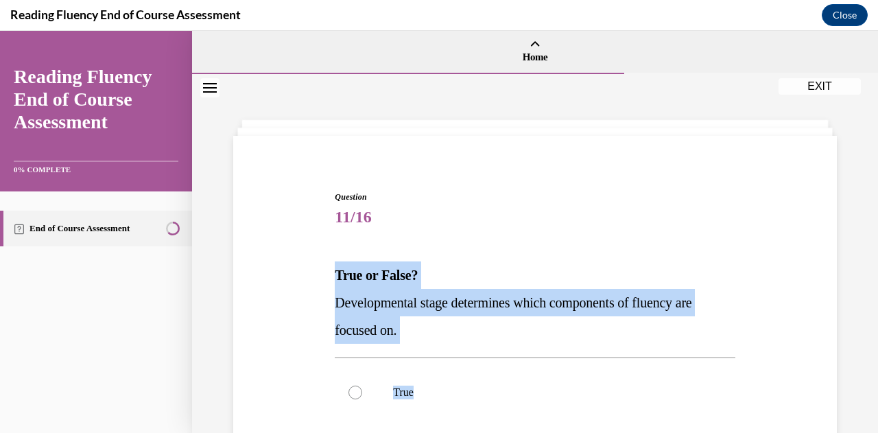
drag, startPoint x: 435, startPoint y: 344, endPoint x: 324, endPoint y: 265, distance: 135.9
click at [322, 270] on div "Question 11/16 True or False? Developmental stage determines which components o…" at bounding box center [535, 397] width 610 height 495
click at [368, 291] on p "Developmental stage determines which components of fluency are focused on." at bounding box center [535, 316] width 400 height 55
drag, startPoint x: 416, startPoint y: 337, endPoint x: 322, endPoint y: 281, distance: 109.3
click at [322, 281] on div "Question 11/16 True or False? Developmental stage determines which components o…" at bounding box center [535, 397] width 610 height 495
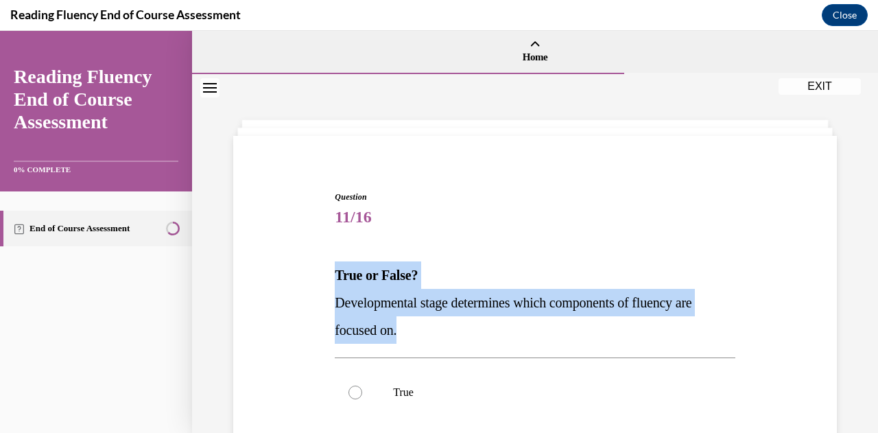
copy div "True or False? Developmental stage determines which components of fluency are f…"
click at [302, 254] on div "Question 11/16 True or False? Developmental stage determines which components o…" at bounding box center [535, 397] width 610 height 495
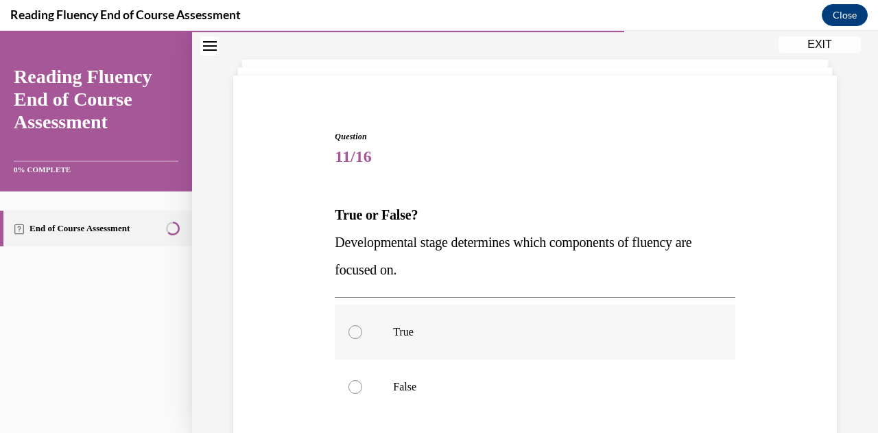
scroll to position [137, 0]
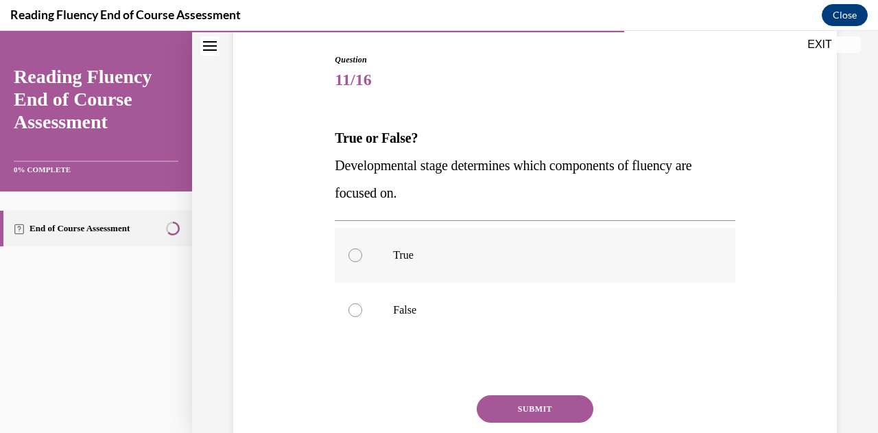
click at [354, 255] on div at bounding box center [355, 255] width 14 height 14
click at [354, 255] on input "True" at bounding box center [355, 255] width 14 height 14
radio input "true"
click at [567, 408] on button "SUBMIT" at bounding box center [535, 408] width 117 height 27
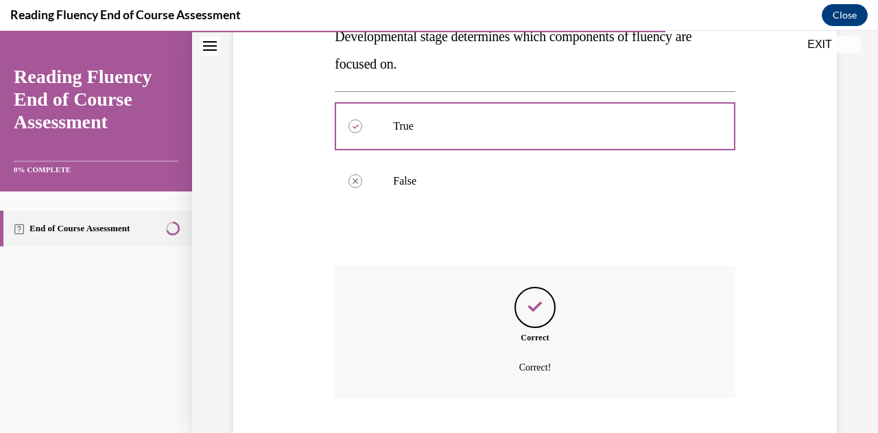
scroll to position [350, 0]
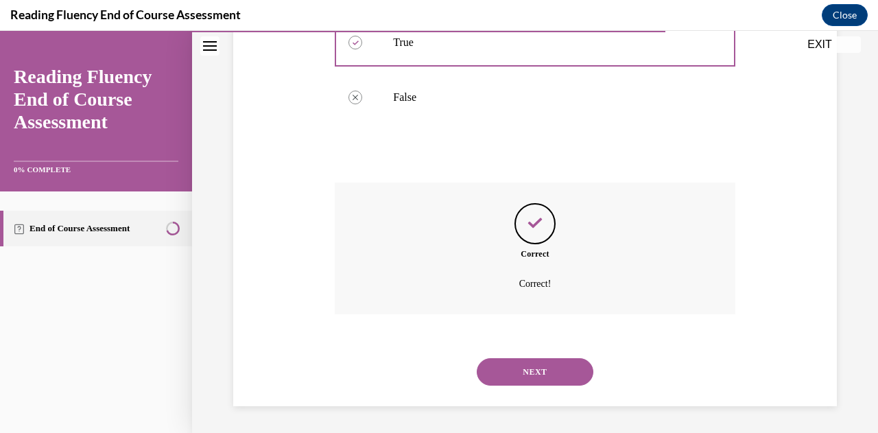
click at [547, 373] on button "NEXT" at bounding box center [535, 371] width 117 height 27
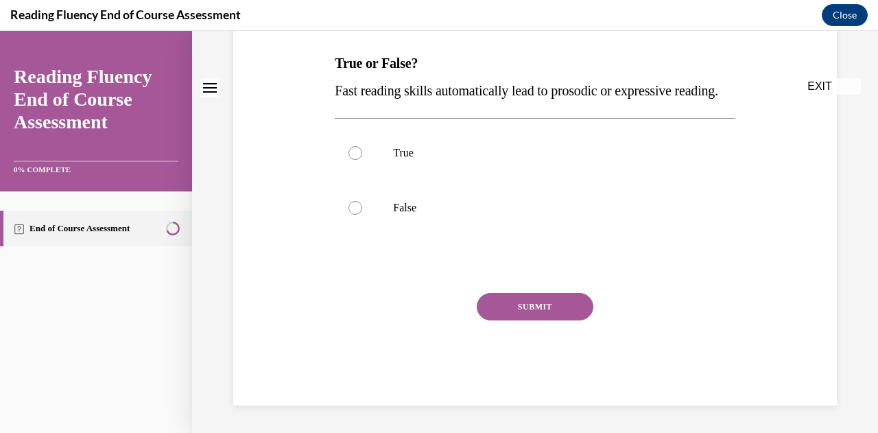
scroll to position [0, 0]
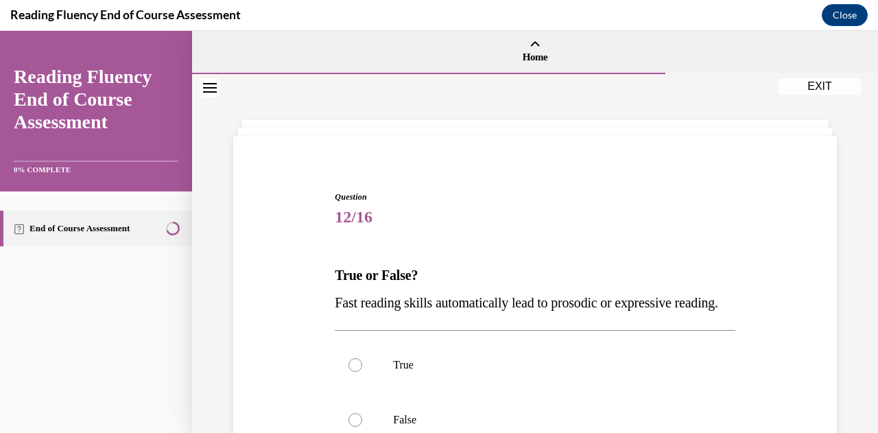
drag, startPoint x: 387, startPoint y: 340, endPoint x: 319, endPoint y: 270, distance: 97.5
click at [319, 270] on div "Question 12/16 True or False? Fast reading skills automatically lead to prosodi…" at bounding box center [535, 384] width 610 height 468
copy div "True or False? Fast reading skills automatically lead to prosodic or expressive…"
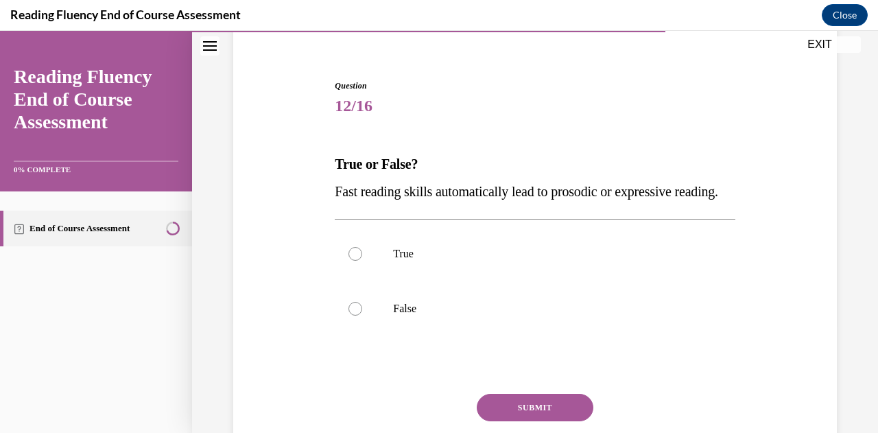
scroll to position [206, 0]
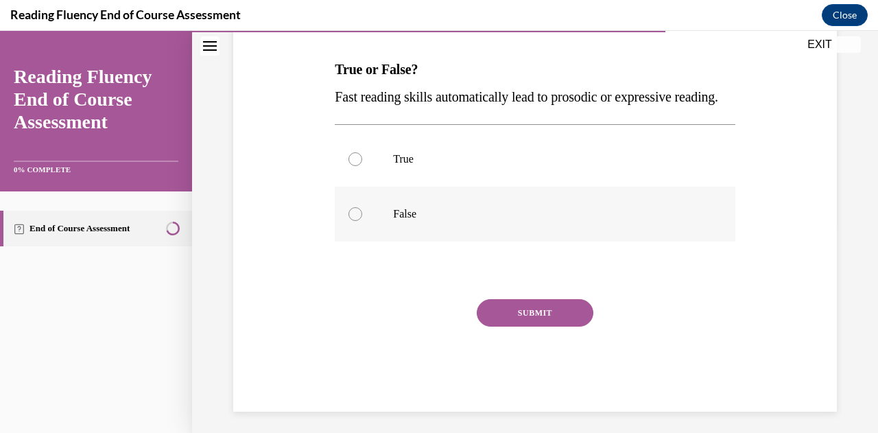
click at [351, 221] on div at bounding box center [355, 214] width 14 height 14
click at [351, 221] on input "False" at bounding box center [355, 214] width 14 height 14
radio input "true"
click at [568, 326] on button "SUBMIT" at bounding box center [535, 312] width 117 height 27
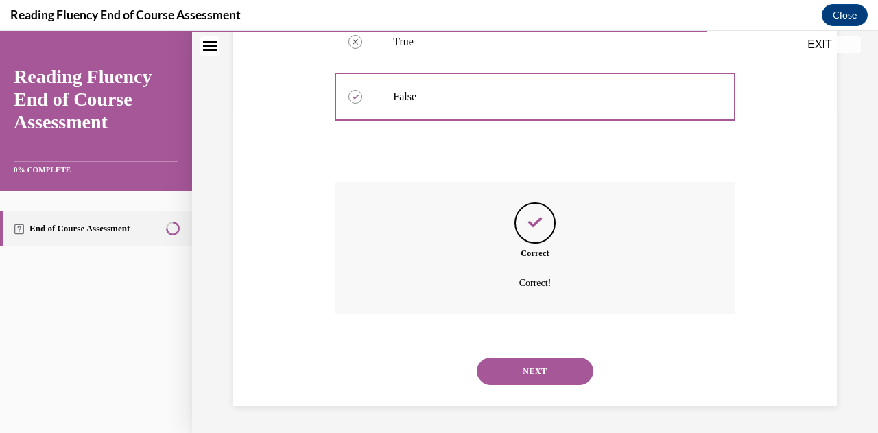
scroll to position [350, 0]
click at [569, 367] on button "NEXT" at bounding box center [535, 370] width 117 height 27
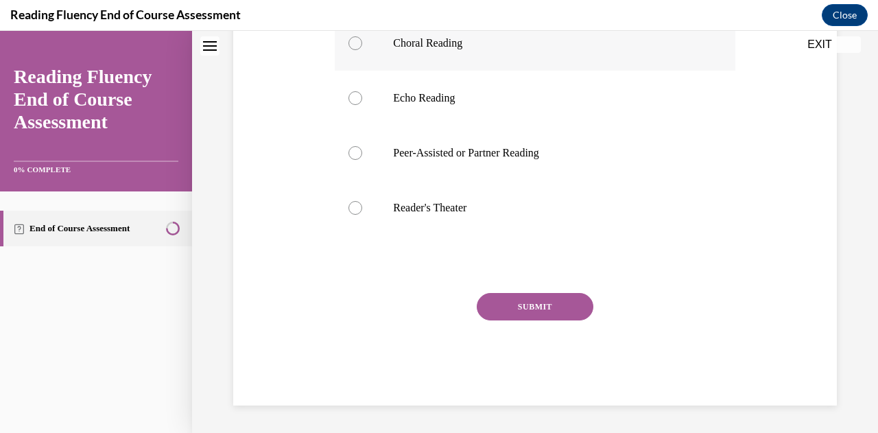
scroll to position [0, 0]
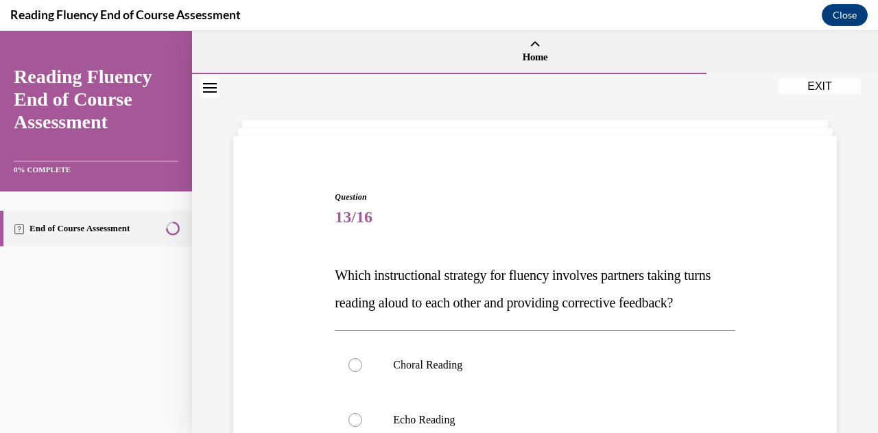
drag, startPoint x: 427, startPoint y: 335, endPoint x: 305, endPoint y: 270, distance: 137.8
click at [305, 270] on div "Question 13/16 Which instructional strategy for fluency involves partners takin…" at bounding box center [535, 439] width 610 height 578
click at [307, 268] on div "Question 13/16 Which instructional strategy for fluency involves partners takin…" at bounding box center [535, 439] width 610 height 578
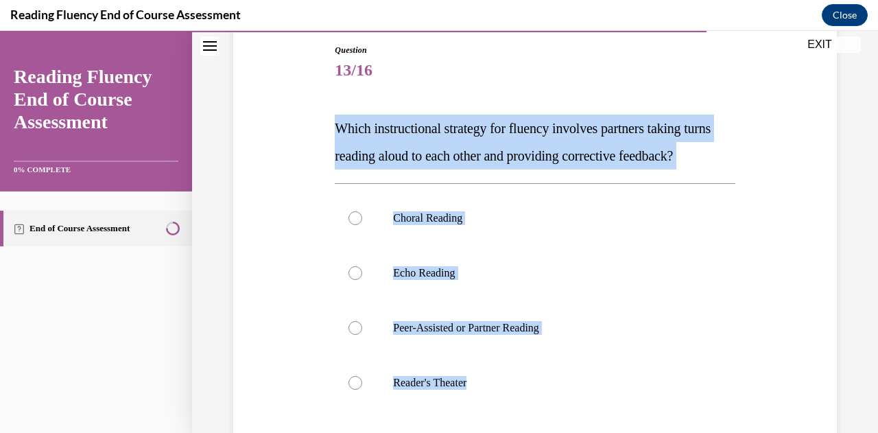
scroll to position [169, 0]
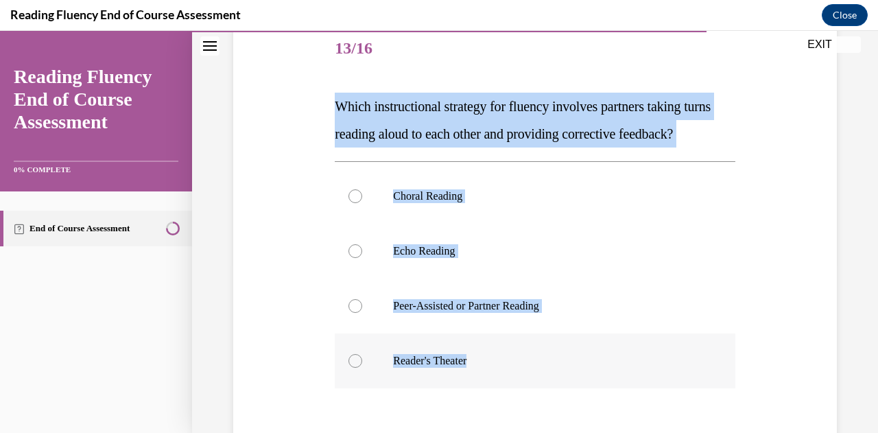
drag, startPoint x: 331, startPoint y: 272, endPoint x: 491, endPoint y: 370, distance: 187.2
click at [486, 397] on div "Question 13/16 Which instructional strategy for fluency involves partners takin…" at bounding box center [534, 279] width 407 height 557
click at [356, 313] on div at bounding box center [355, 306] width 14 height 14
click at [356, 313] on input "Peer-Assisted or Partner Reading" at bounding box center [355, 306] width 14 height 14
radio input "true"
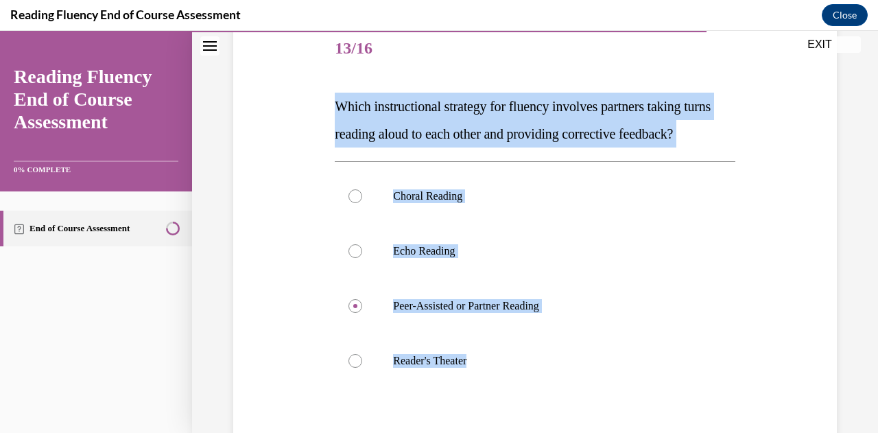
click at [276, 265] on div "Question 13/16 Which instructional strategy for fluency involves partners takin…" at bounding box center [535, 270] width 610 height 578
drag, startPoint x: 263, startPoint y: 186, endPoint x: 263, endPoint y: 177, distance: 8.9
click at [263, 186] on div "Question 13/16 Which instructional strategy for fluency involves partners takin…" at bounding box center [535, 270] width 610 height 578
click at [284, 110] on div "Question 13/16 Which instructional strategy for fluency involves partners takin…" at bounding box center [535, 270] width 610 height 578
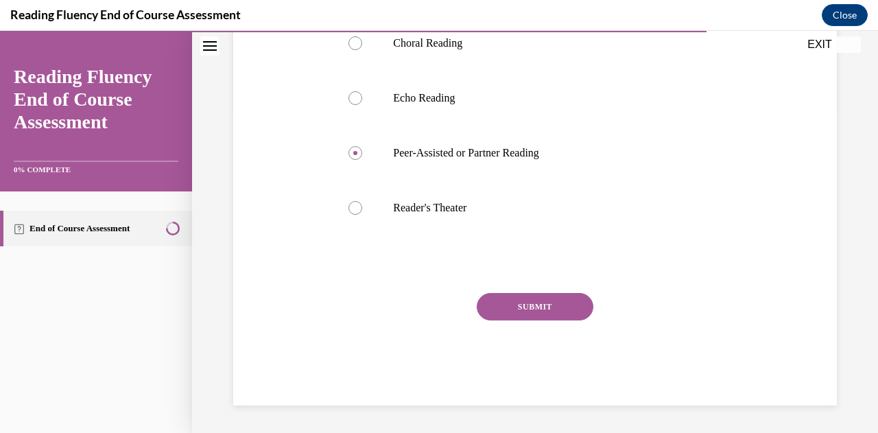
scroll to position [348, 0]
click at [527, 297] on button "SUBMIT" at bounding box center [535, 306] width 117 height 27
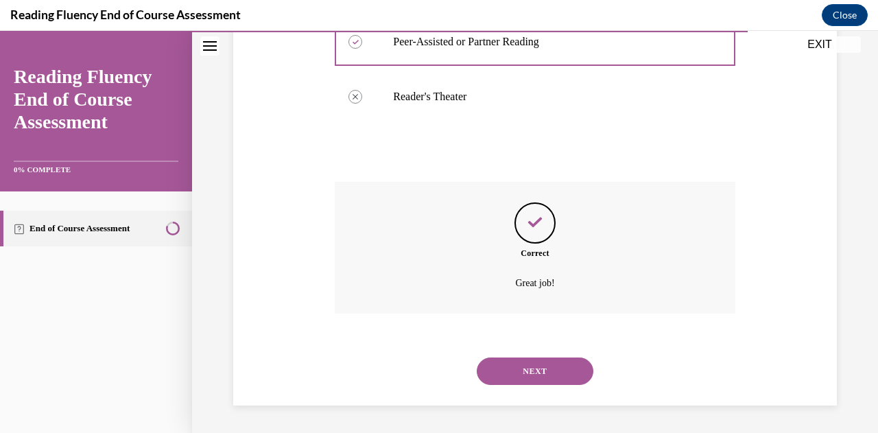
scroll to position [460, 0]
click at [528, 374] on button "NEXT" at bounding box center [535, 370] width 117 height 27
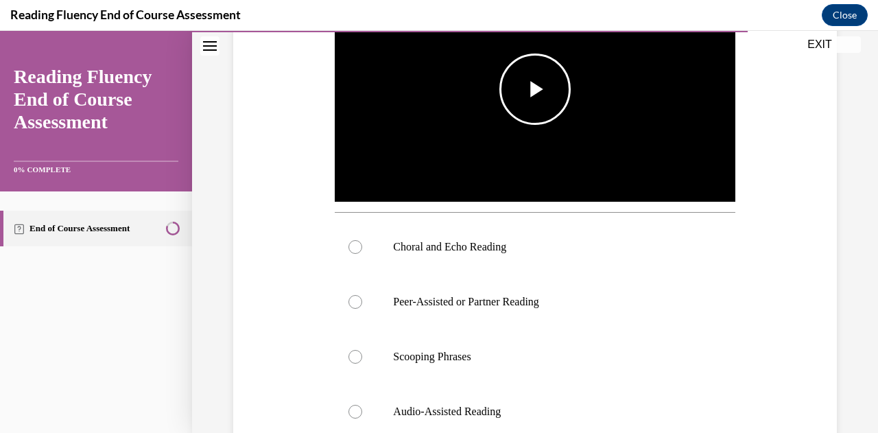
scroll to position [274, 0]
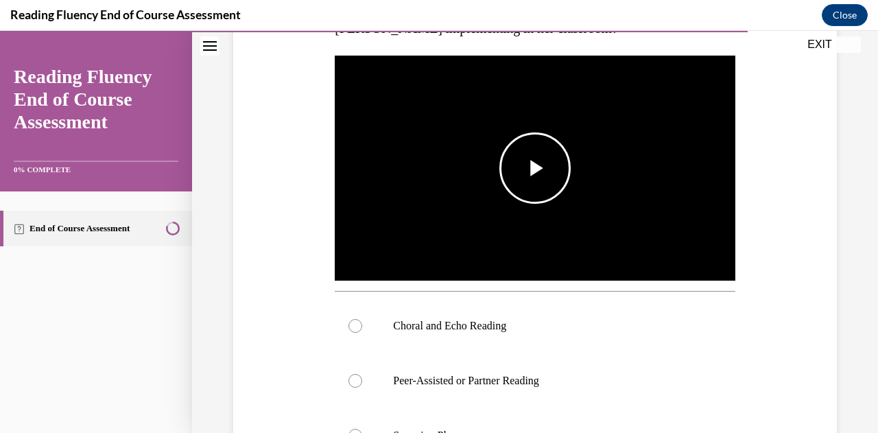
click at [535, 168] on span "Video player" at bounding box center [535, 168] width 0 height 0
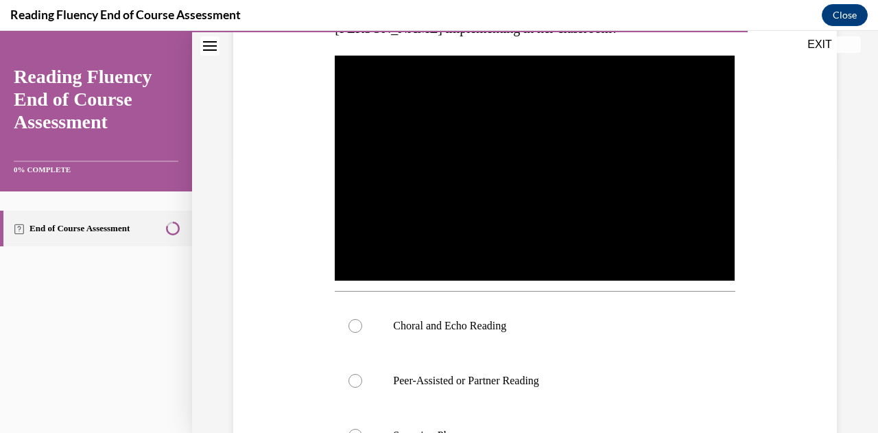
click at [256, 298] on div "Question 14/16 In this video, which instructional strategy for fluency is Ms. S…" at bounding box center [535, 281] width 610 height 813
click at [356, 322] on div at bounding box center [355, 326] width 14 height 14
click at [356, 322] on input "Choral and Echo Reading" at bounding box center [355, 326] width 14 height 14
radio input "true"
click at [272, 332] on div "Question 14/16 In this video, which instructional strategy for fluency is Ms. S…" at bounding box center [535, 281] width 610 height 813
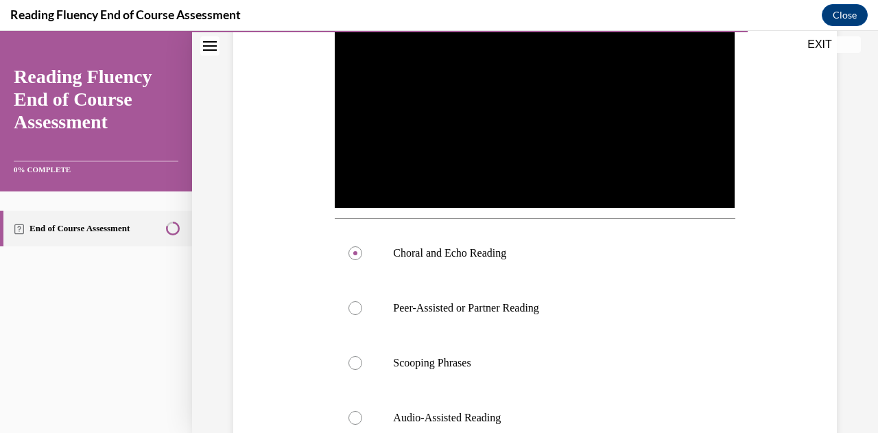
scroll to position [480, 0]
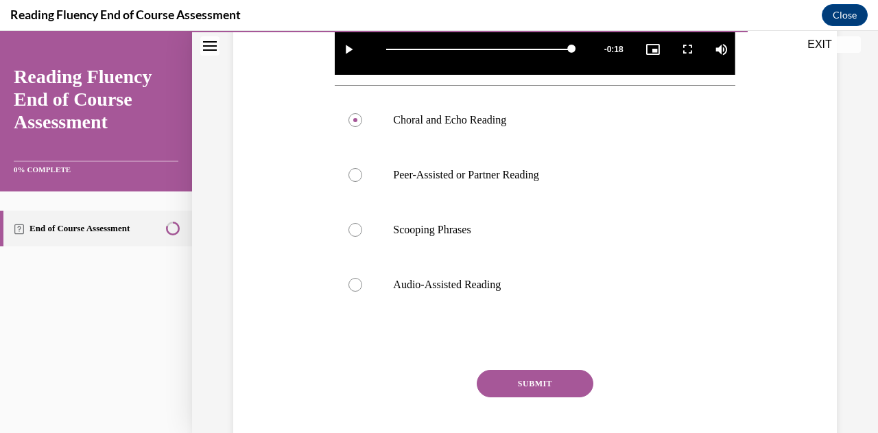
click at [506, 375] on button "SUBMIT" at bounding box center [535, 383] width 117 height 27
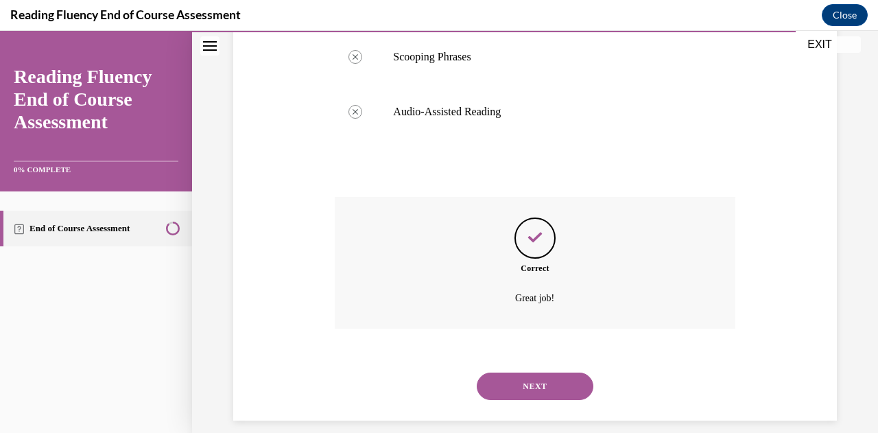
scroll to position [663, 0]
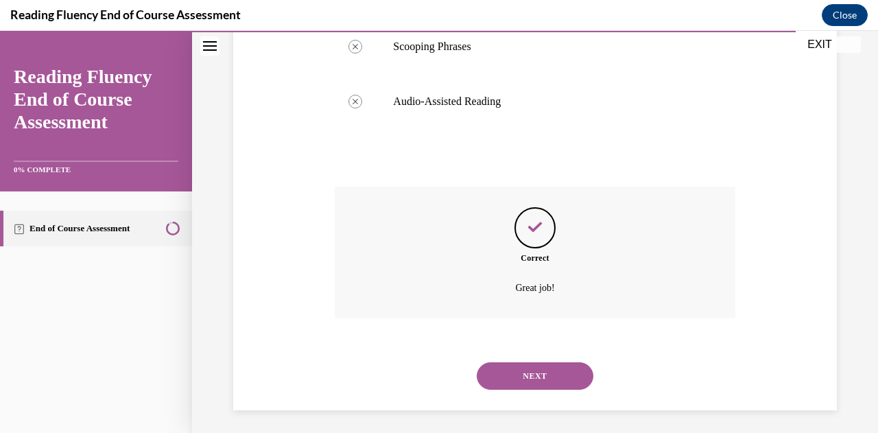
click at [529, 378] on button "NEXT" at bounding box center [535, 375] width 117 height 27
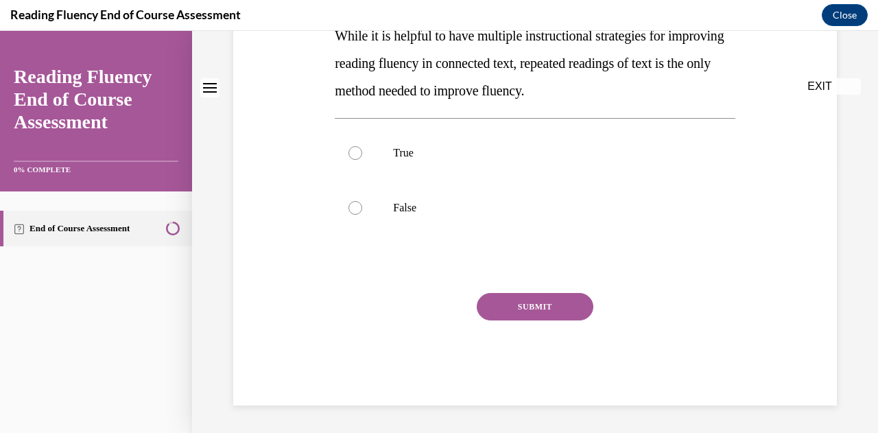
scroll to position [0, 0]
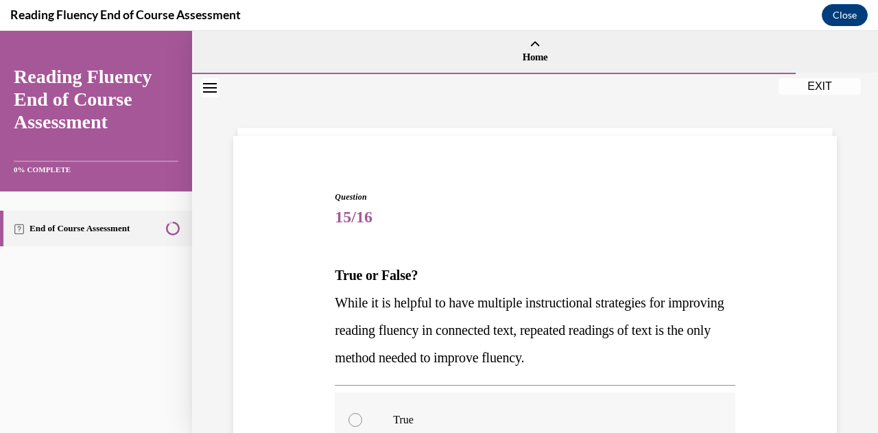
click at [362, 419] on label "True" at bounding box center [535, 419] width 400 height 55
click at [362, 419] on input "True" at bounding box center [355, 420] width 14 height 14
radio input "true"
click at [240, 370] on div "Question 15/16 True or False? While it is helpful to have multiple instructiona…" at bounding box center [535, 411] width 610 height 523
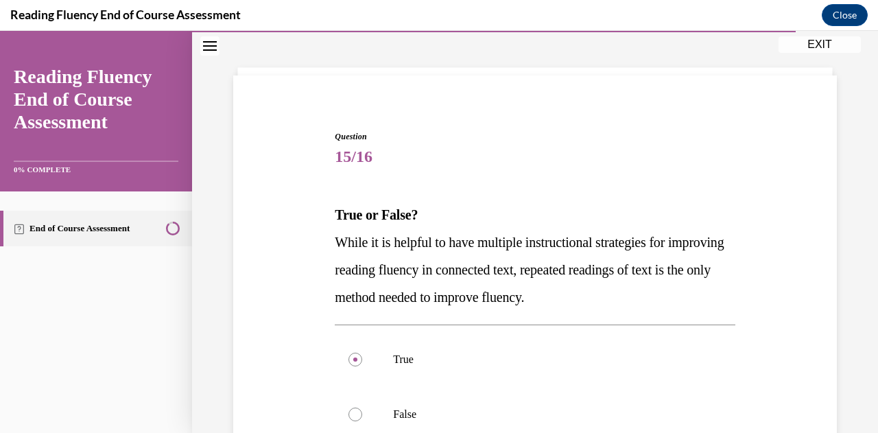
scroll to position [206, 0]
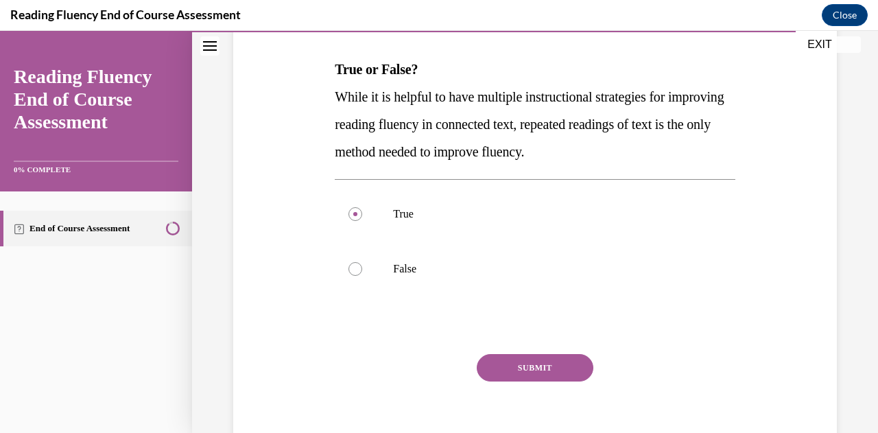
click at [507, 363] on button "SUBMIT" at bounding box center [535, 367] width 117 height 27
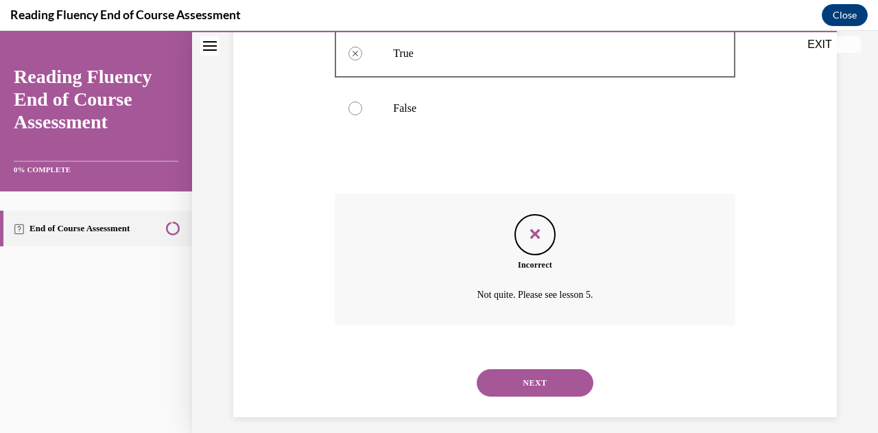
scroll to position [377, 0]
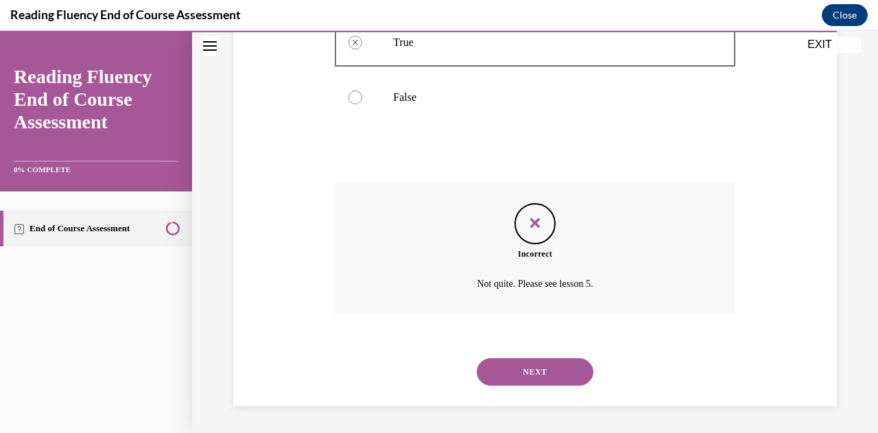
click at [524, 372] on button "NEXT" at bounding box center [535, 371] width 117 height 27
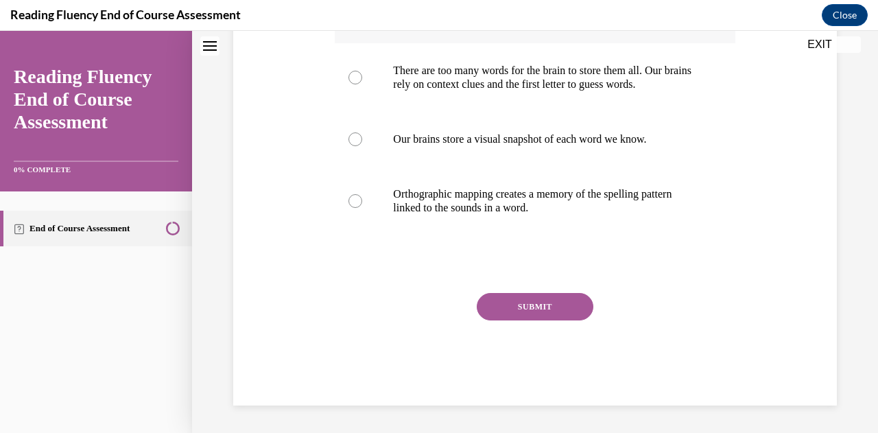
scroll to position [0, 0]
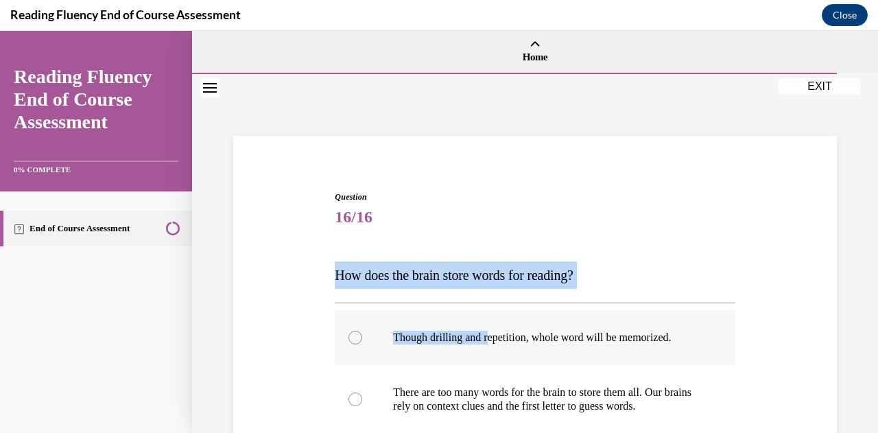
drag, startPoint x: 335, startPoint y: 276, endPoint x: 491, endPoint y: 333, distance: 166.7
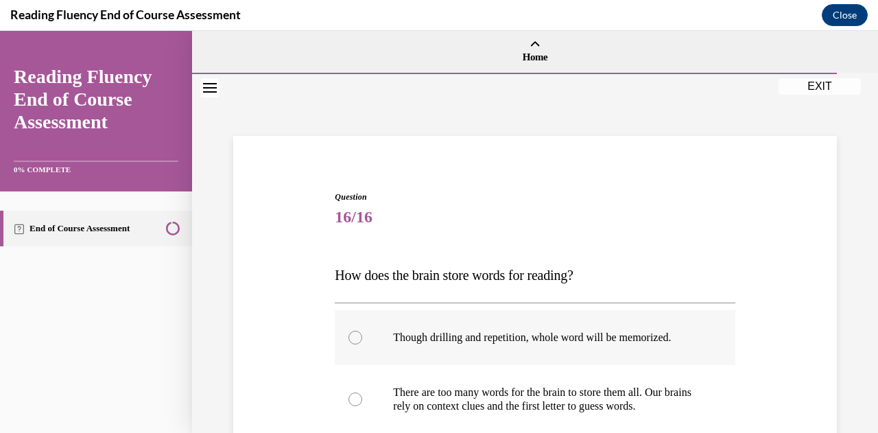
click at [496, 357] on label "Though drilling and repetition, whole word will be memorized." at bounding box center [535, 337] width 400 height 55
click at [362, 344] on input "Though drilling and repetition, whole word will be memorized." at bounding box center [355, 338] width 14 height 14
radio input "true"
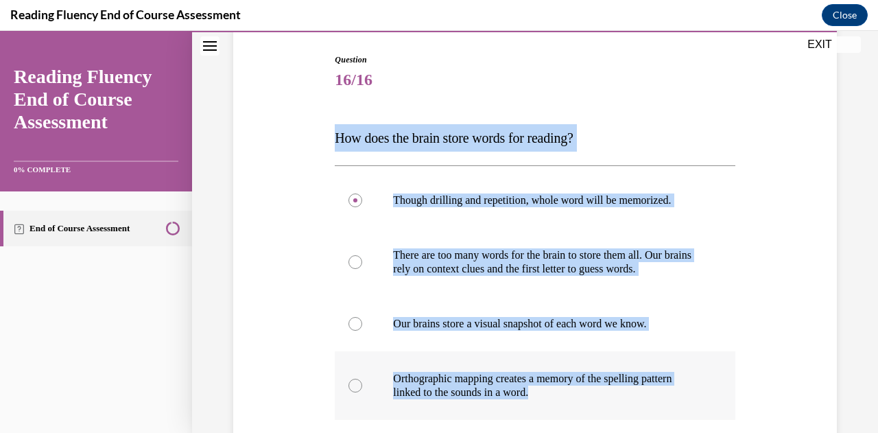
drag, startPoint x: 333, startPoint y: 141, endPoint x: 593, endPoint y: 373, distance: 347.8
click at [598, 397] on div "Question 16/16 How does the brain store words for reading? Though drilling and …" at bounding box center [534, 311] width 407 height 557
click at [273, 246] on div "Question 16/16 How does the brain store words for reading? Though drilling and …" at bounding box center [535, 301] width 610 height 578
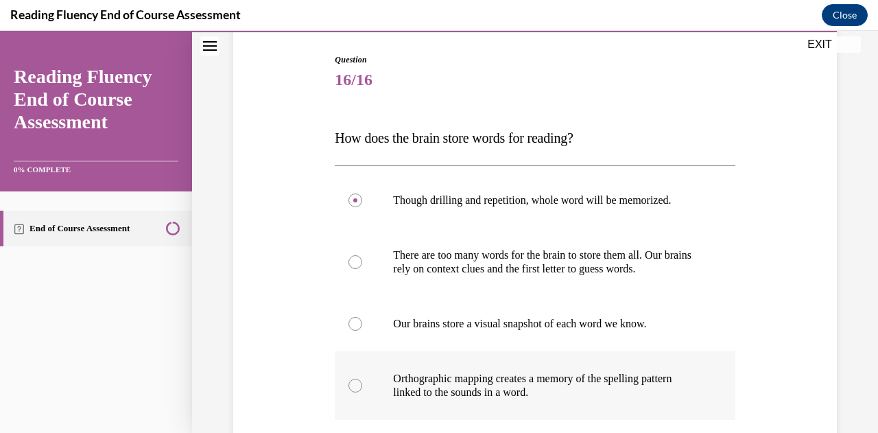
click at [356, 381] on div at bounding box center [355, 386] width 14 height 14
click at [356, 381] on input "Orthographic mapping creates a memory of the spelling pattern linked to the sou…" at bounding box center [355, 386] width 14 height 14
radio input "true"
click at [268, 342] on div "Question 16/16 How does the brain store words for reading? Though drilling and …" at bounding box center [535, 301] width 610 height 578
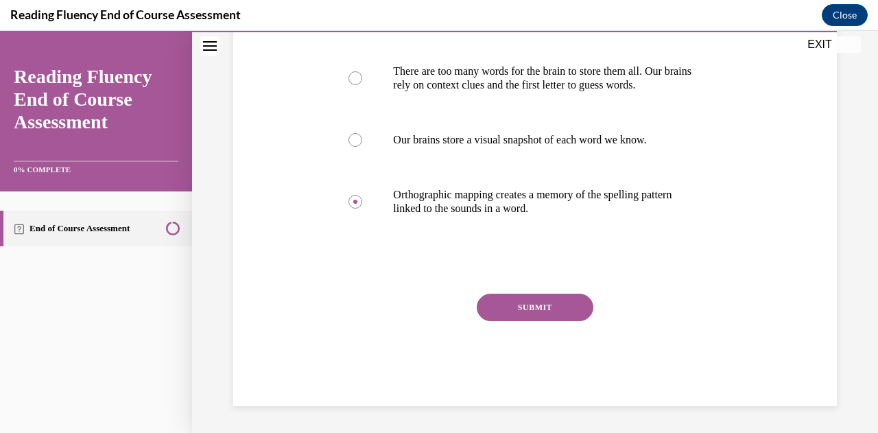
click at [553, 309] on button "SUBMIT" at bounding box center [535, 307] width 117 height 27
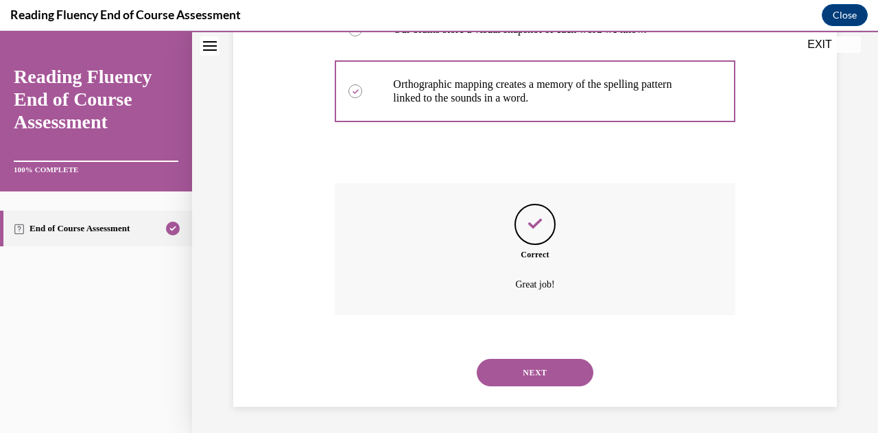
scroll to position [432, 0]
click at [536, 389] on div "NEXT" at bounding box center [535, 371] width 400 height 55
click at [539, 382] on button "NEXT" at bounding box center [535, 371] width 117 height 27
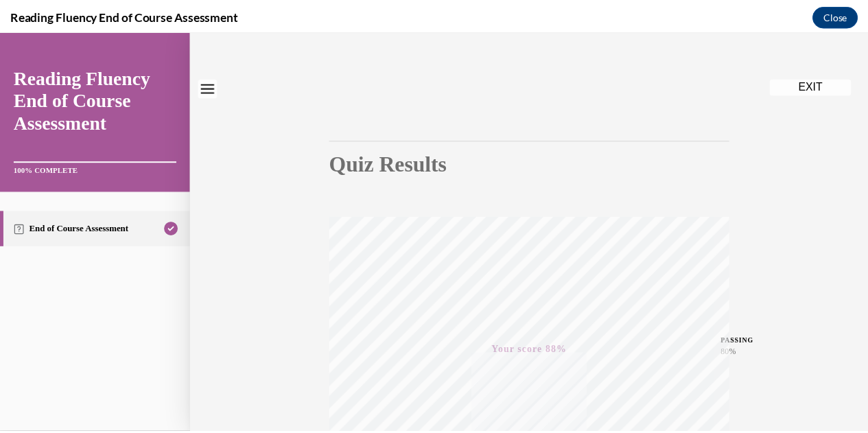
scroll to position [0, 0]
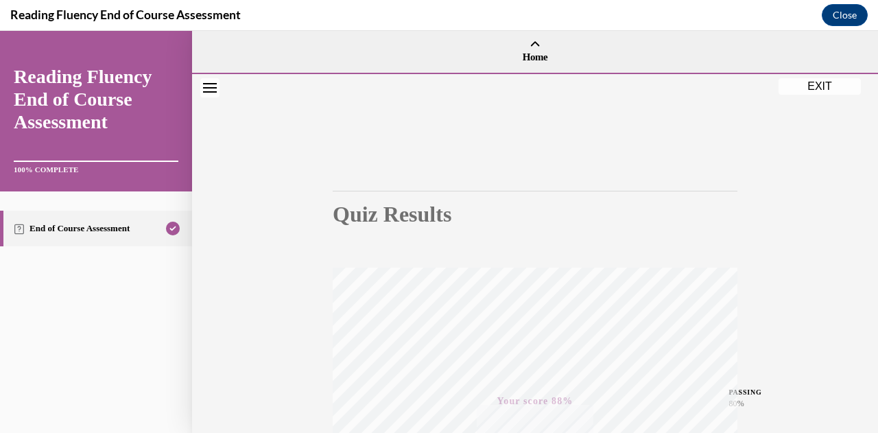
click at [823, 88] on button "EXIT" at bounding box center [819, 86] width 82 height 16
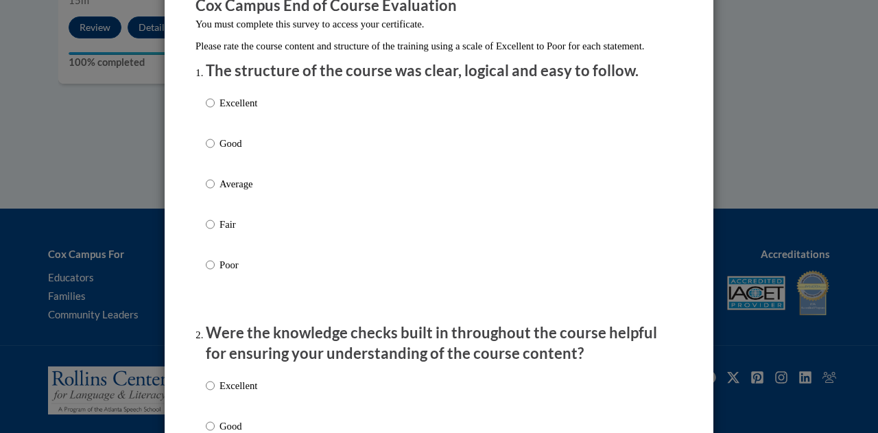
scroll to position [137, 0]
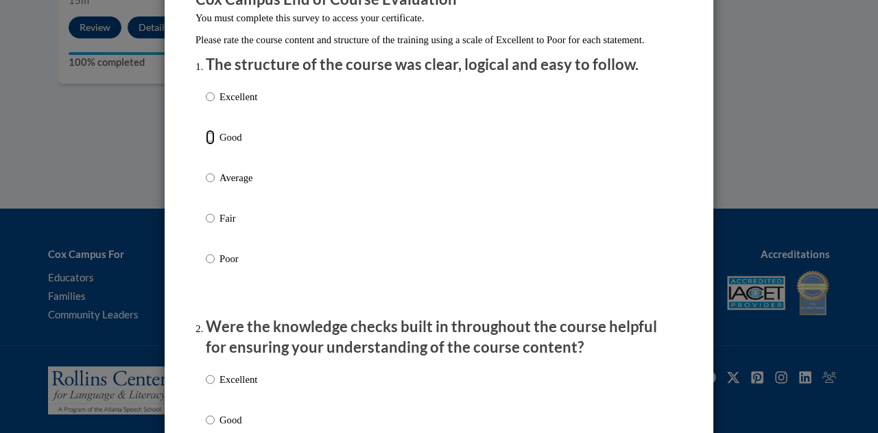
click at [206, 145] on input "Good" at bounding box center [210, 137] width 9 height 15
radio input "true"
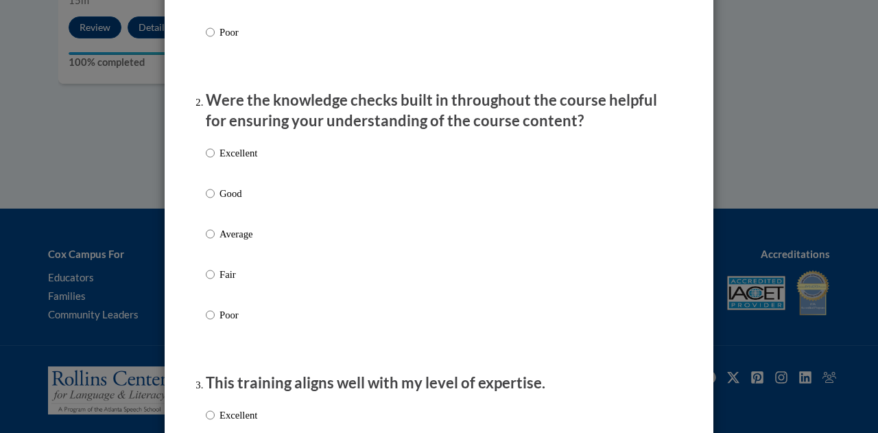
scroll to position [343, 0]
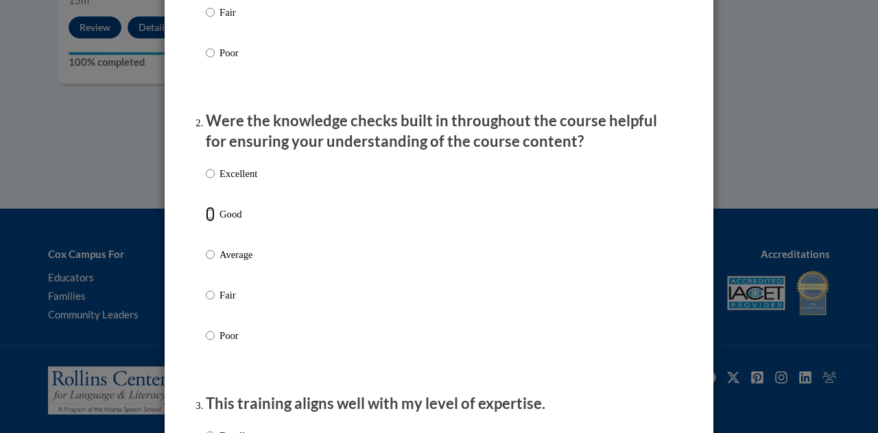
click at [207, 222] on input "Good" at bounding box center [210, 213] width 9 height 15
radio input "true"
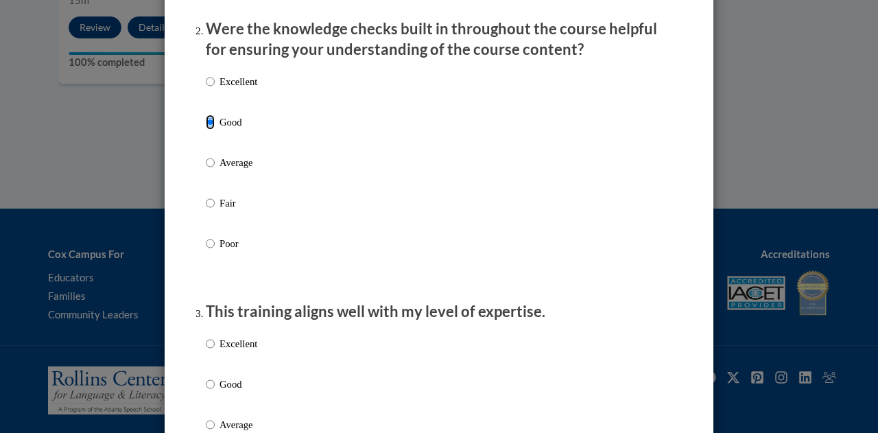
scroll to position [549, 0]
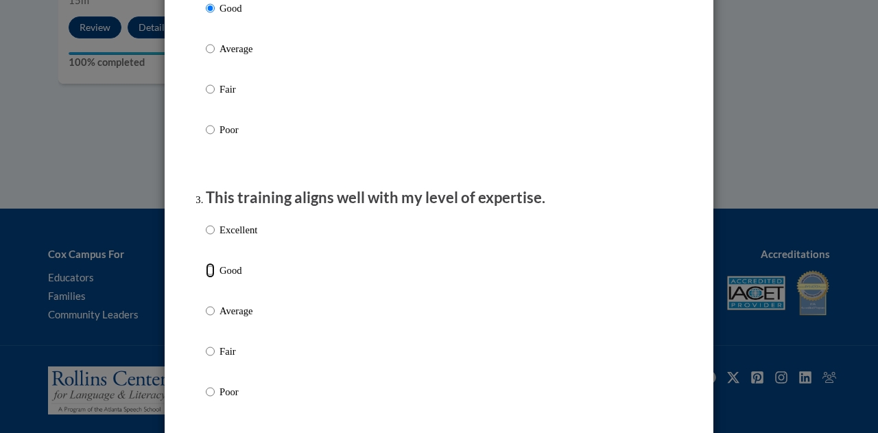
click at [206, 278] on input "Good" at bounding box center [210, 270] width 9 height 15
radio input "true"
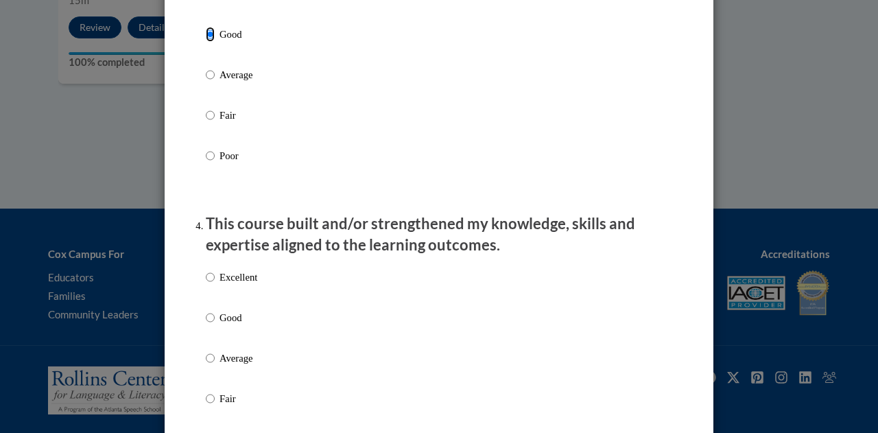
scroll to position [892, 0]
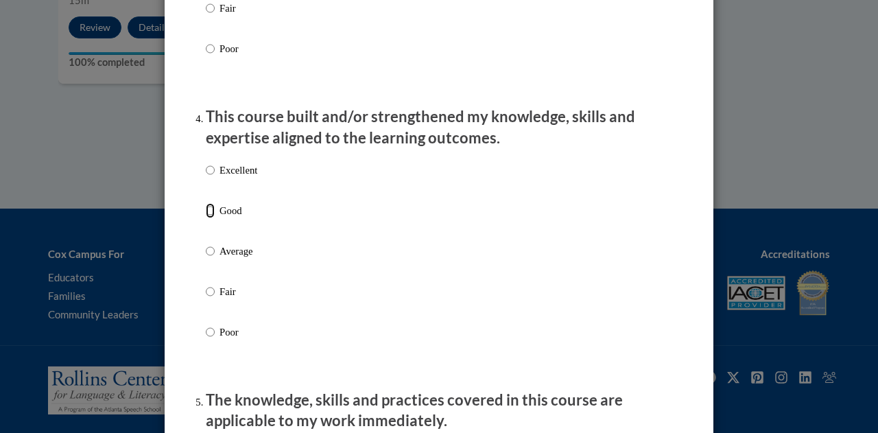
click at [206, 218] on input "Good" at bounding box center [210, 210] width 9 height 15
radio input "true"
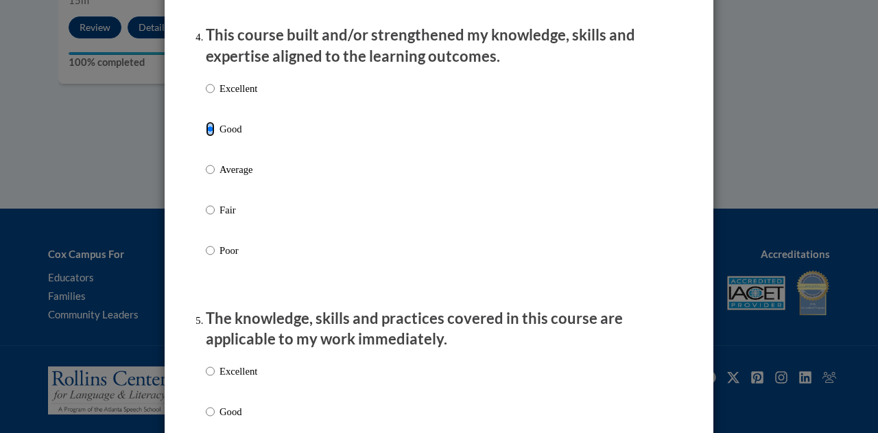
scroll to position [1097, 0]
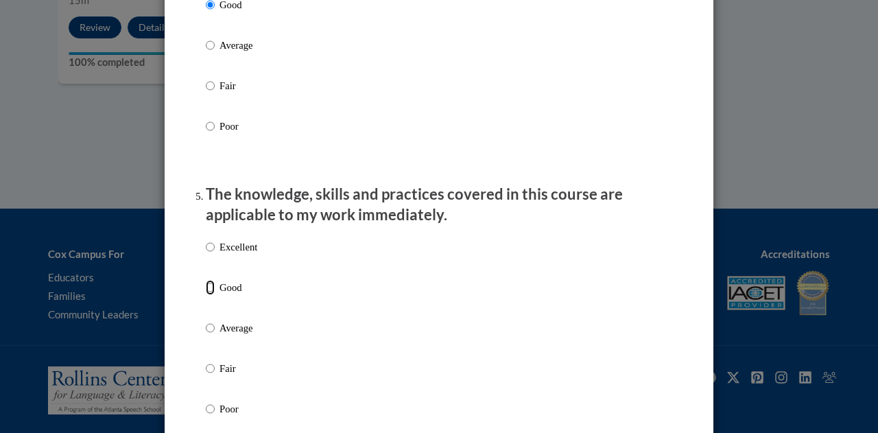
click at [206, 295] on input "Good" at bounding box center [210, 287] width 9 height 15
radio input "true"
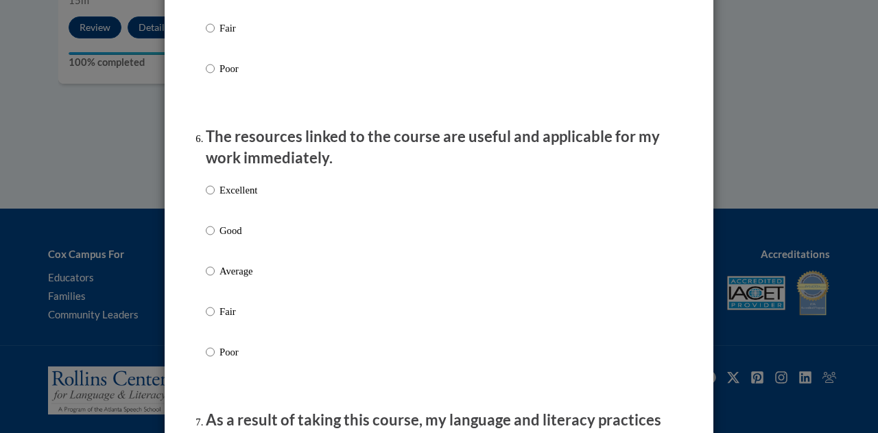
scroll to position [1440, 0]
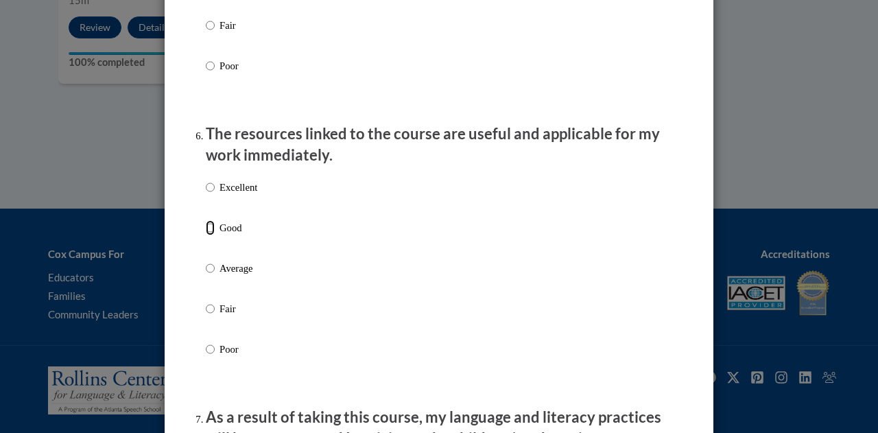
click at [207, 235] on input "Good" at bounding box center [210, 227] width 9 height 15
radio input "true"
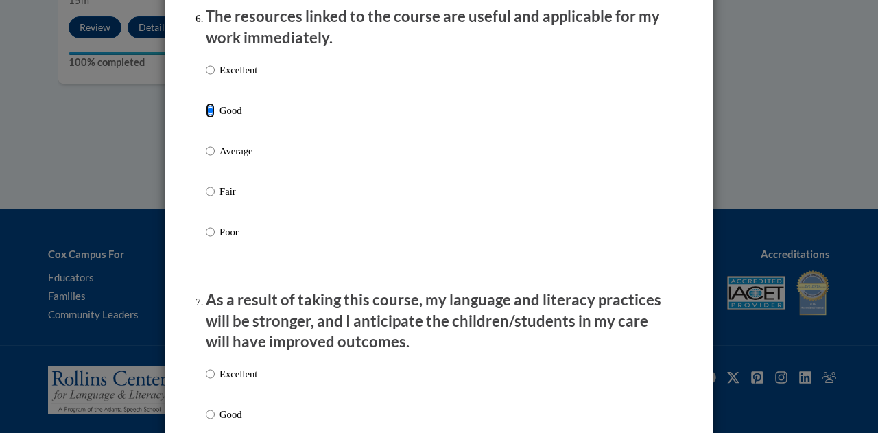
scroll to position [1646, 0]
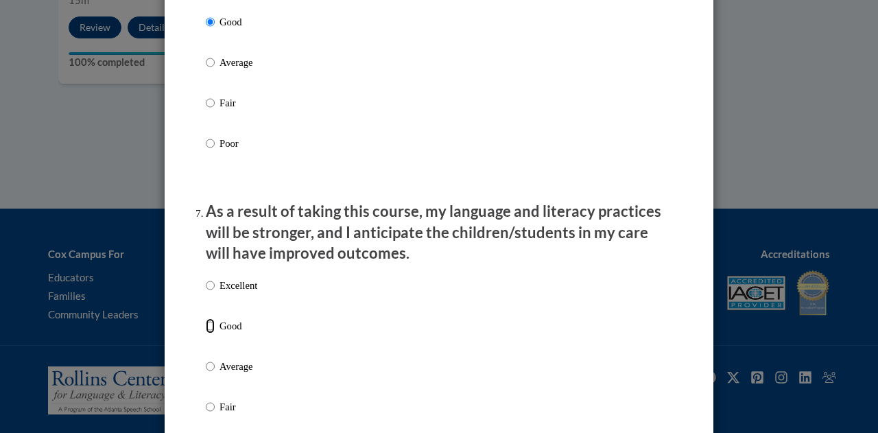
click at [206, 333] on input "Good" at bounding box center [210, 325] width 9 height 15
radio input "true"
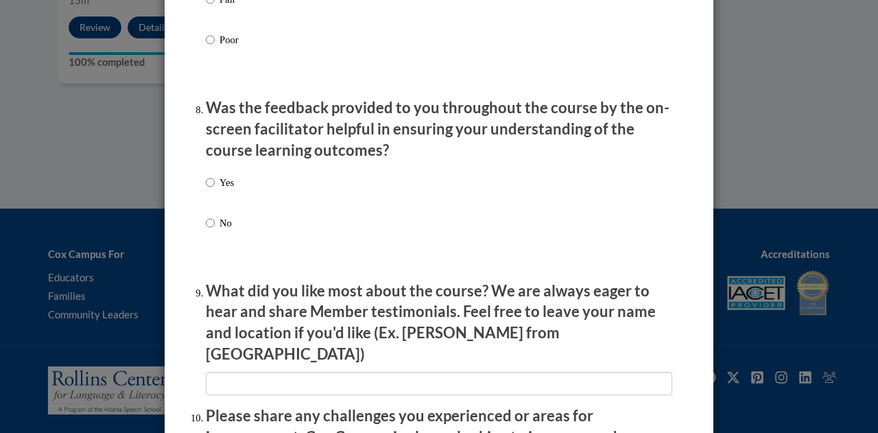
scroll to position [2058, 0]
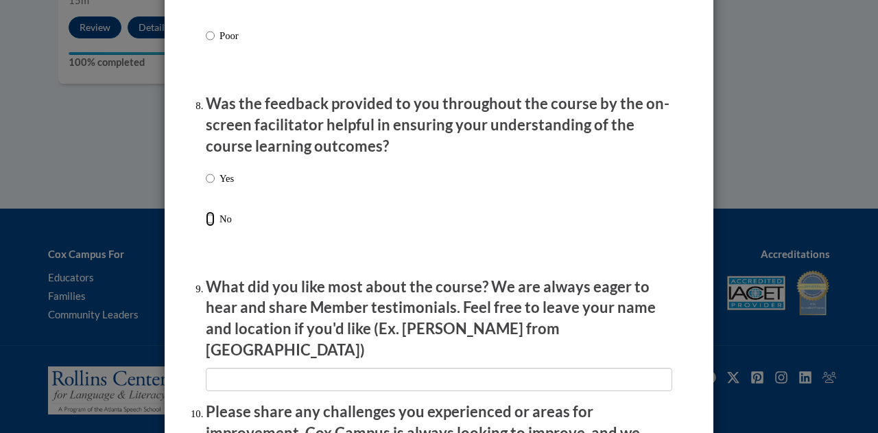
click at [206, 226] on input "No" at bounding box center [210, 218] width 9 height 15
radio input "true"
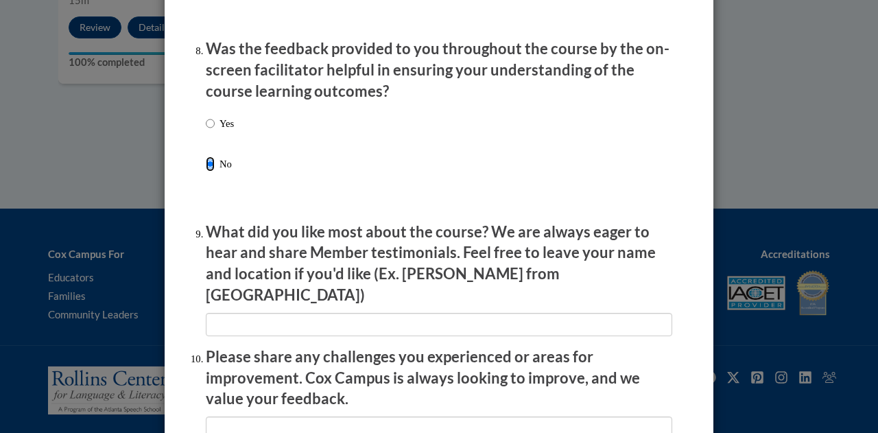
scroll to position [2263, 0]
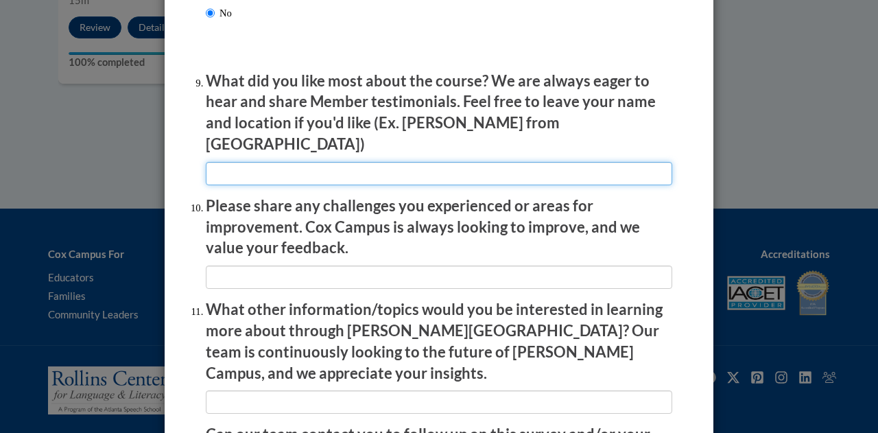
click at [257, 163] on input "textbox" at bounding box center [439, 173] width 466 height 23
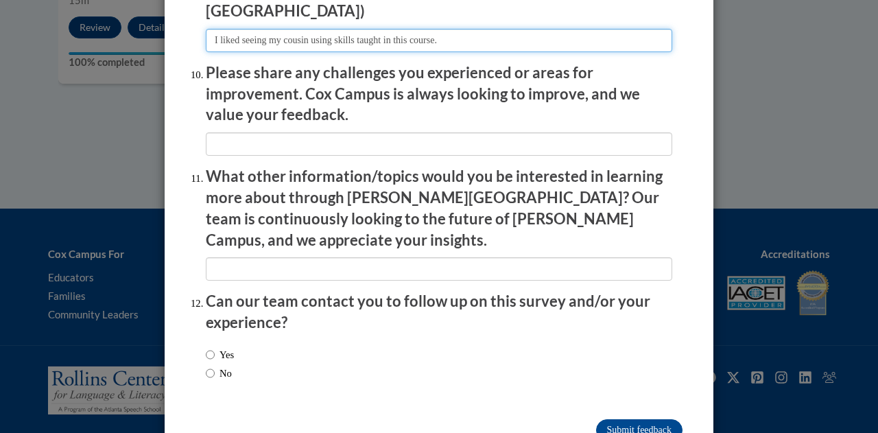
scroll to position [2401, 0]
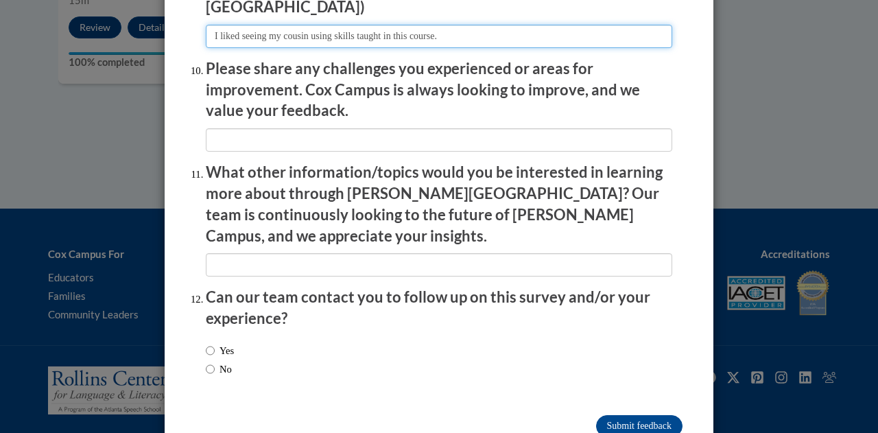
type input "I liked seeing my cousin using skills taught in this course."
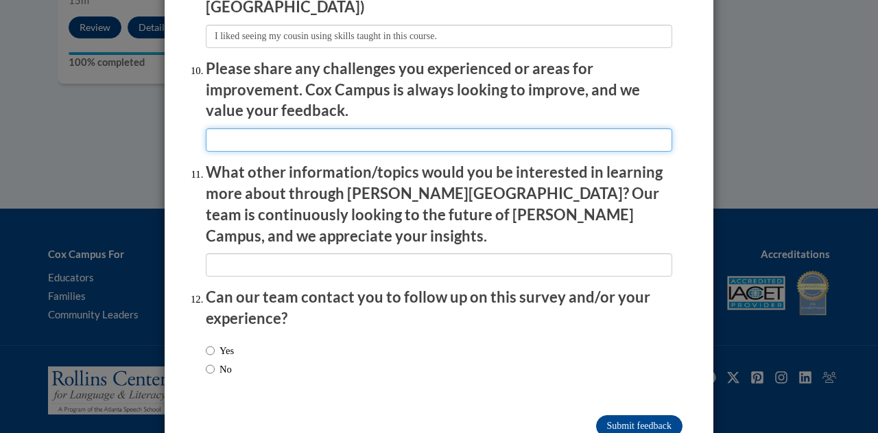
click at [265, 132] on input "textbox" at bounding box center [439, 139] width 466 height 23
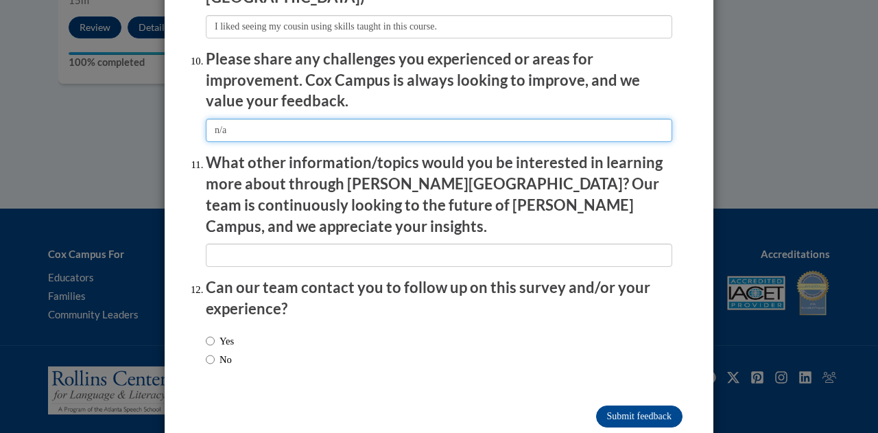
scroll to position [2419, 0]
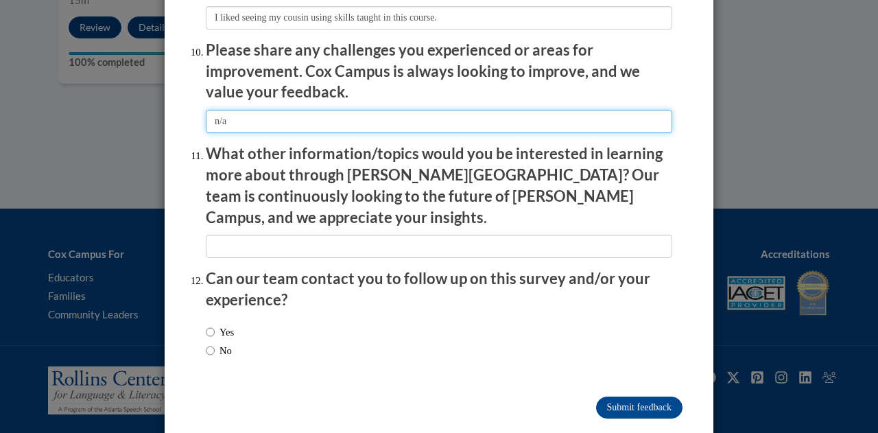
type input "n/a"
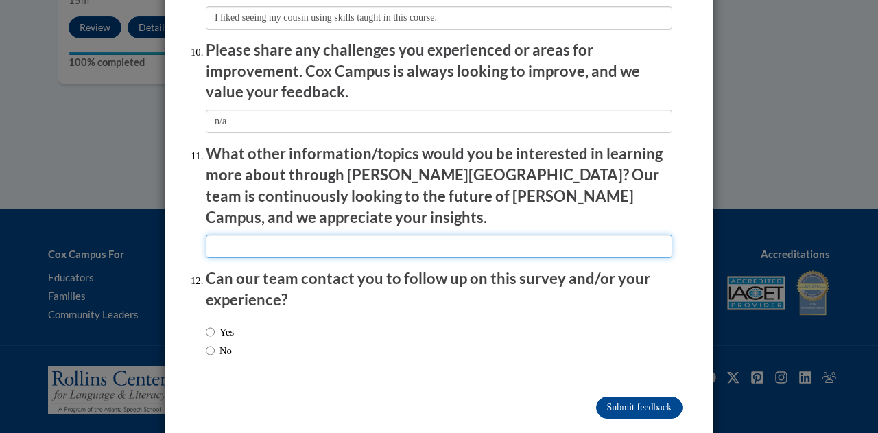
click at [259, 235] on input "textbox" at bounding box center [439, 246] width 466 height 23
type input "n/a"
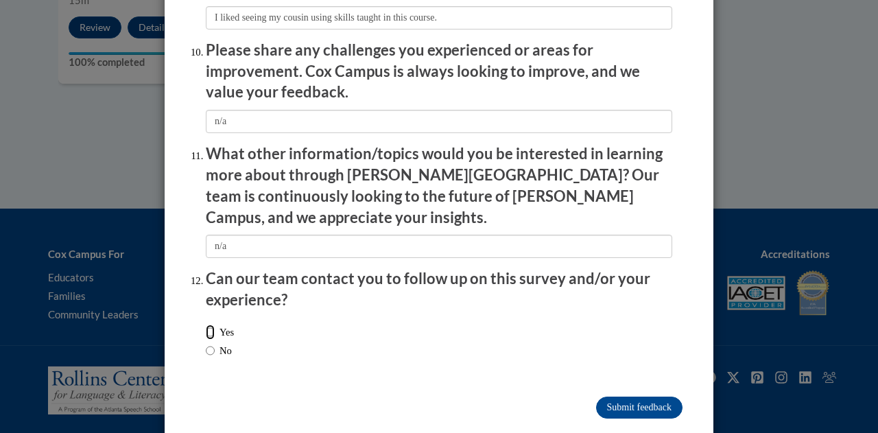
click at [206, 324] on input "Yes" at bounding box center [210, 331] width 9 height 15
radio input "true"
click at [608, 396] on input "Submit feedback" at bounding box center [639, 407] width 86 height 22
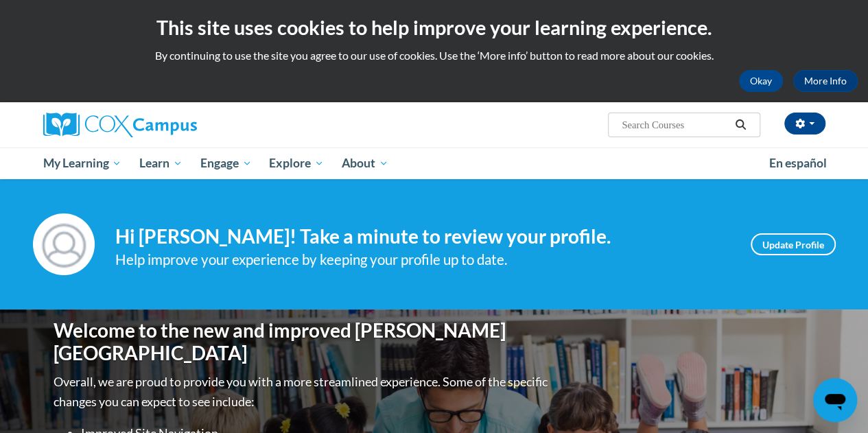
click at [640, 126] on input "Search..." at bounding box center [675, 125] width 110 height 16
type input "reading fluency"
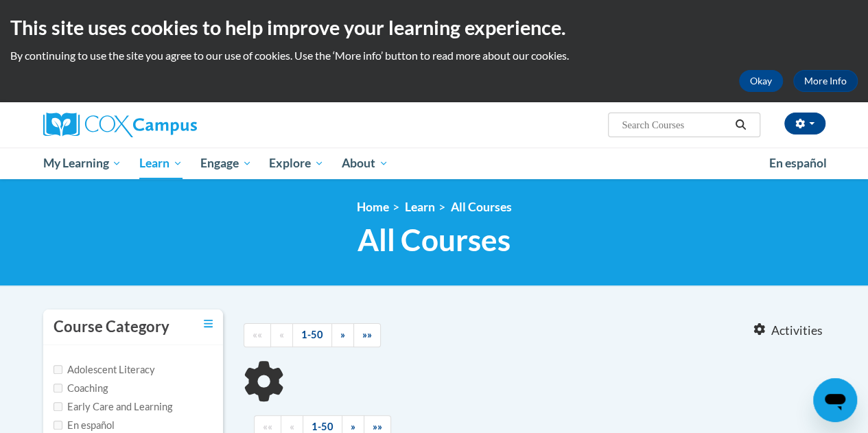
type input "reading fluency"
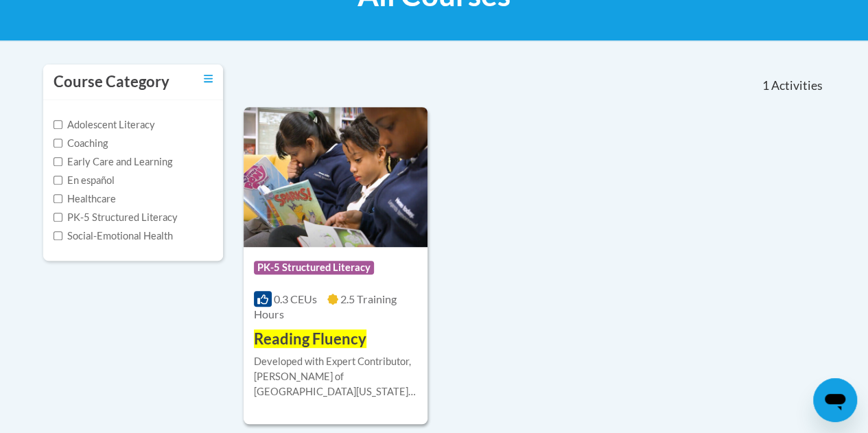
scroll to position [274, 0]
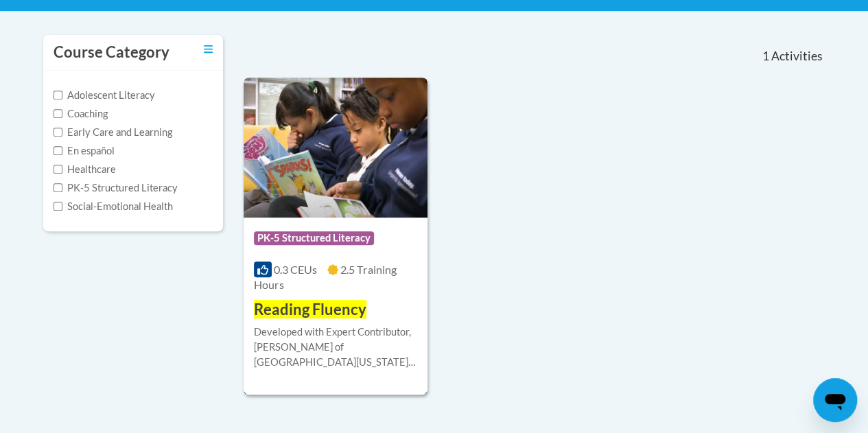
click at [324, 189] on img at bounding box center [335, 148] width 184 height 140
